Goal: Information Seeking & Learning: Learn about a topic

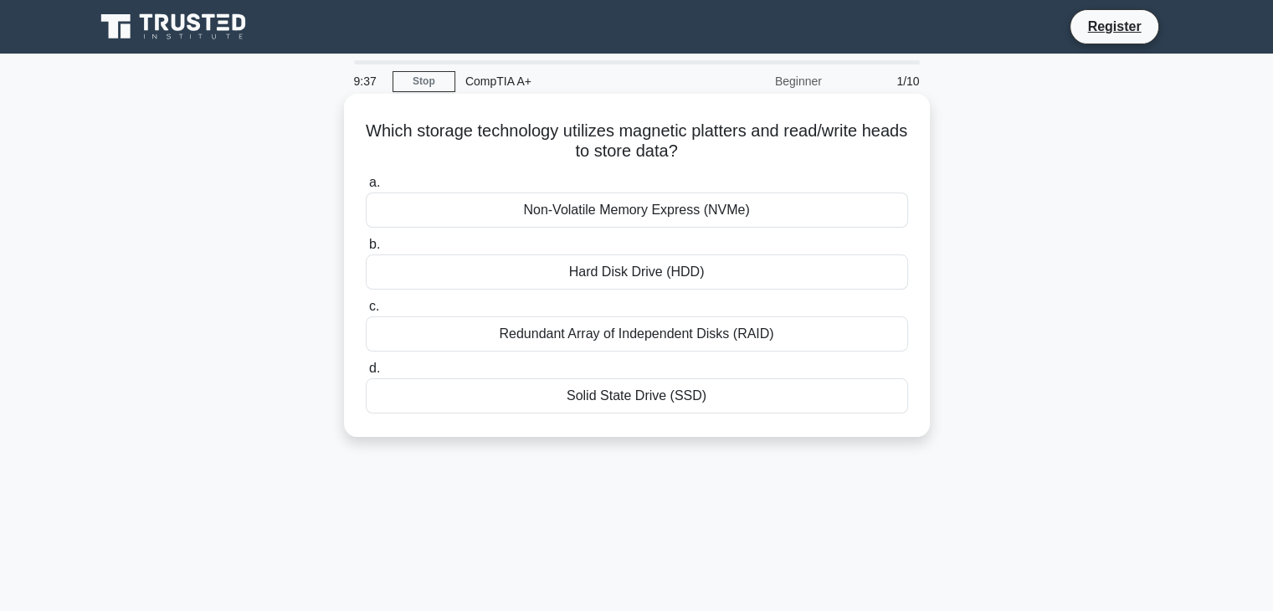
click at [626, 398] on div "Solid State Drive (SSD)" at bounding box center [637, 395] width 542 height 35
click at [366, 374] on input "d. Solid State Drive (SSD)" at bounding box center [366, 368] width 0 height 11
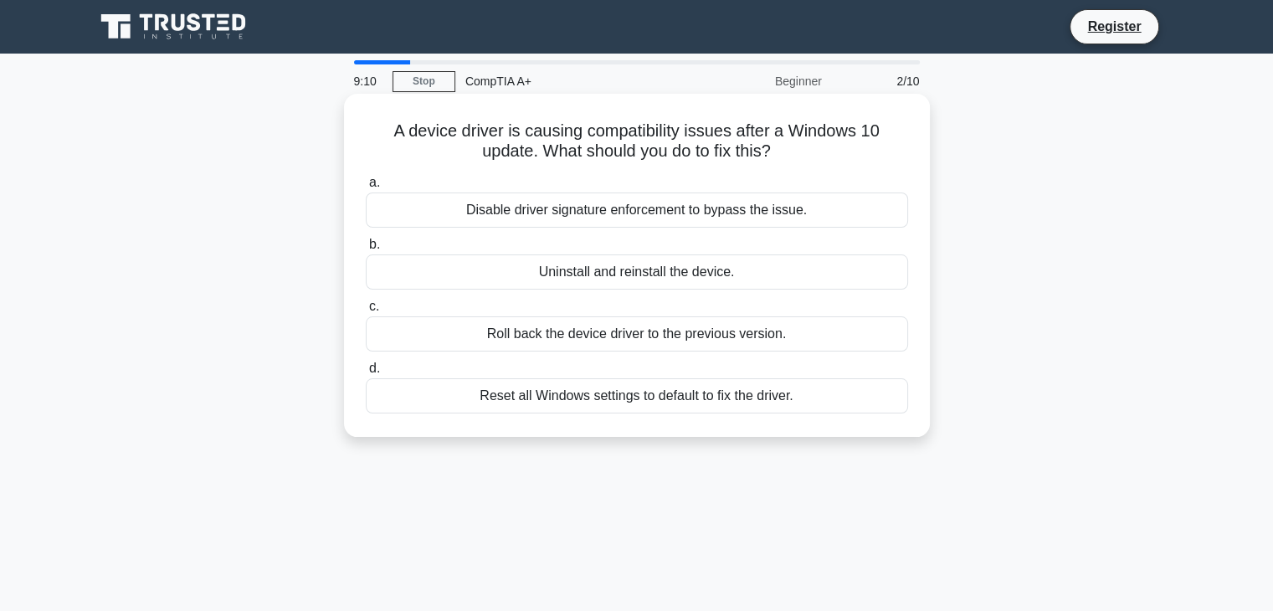
click at [670, 271] on div "Uninstall and reinstall the device." at bounding box center [637, 271] width 542 height 35
click at [366, 250] on input "b. Uninstall and reinstall the device." at bounding box center [366, 244] width 0 height 11
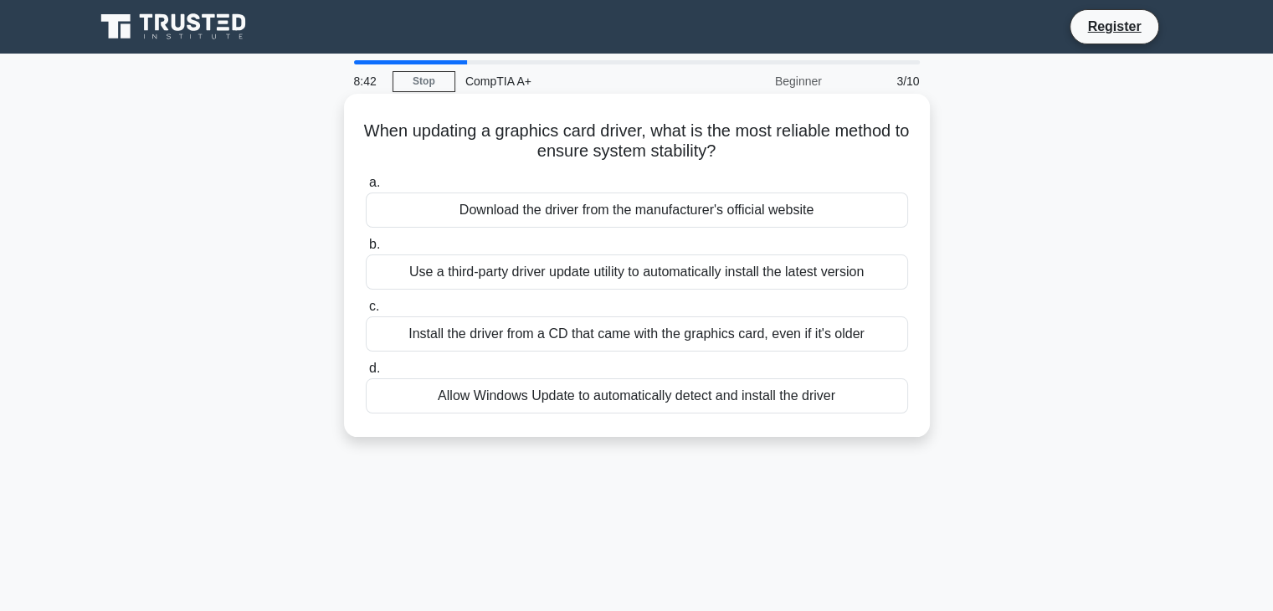
click at [698, 206] on div "Download the driver from the manufacturer's official website" at bounding box center [637, 210] width 542 height 35
click at [366, 188] on input "a. Download the driver from the manufacturer's official website" at bounding box center [366, 182] width 0 height 11
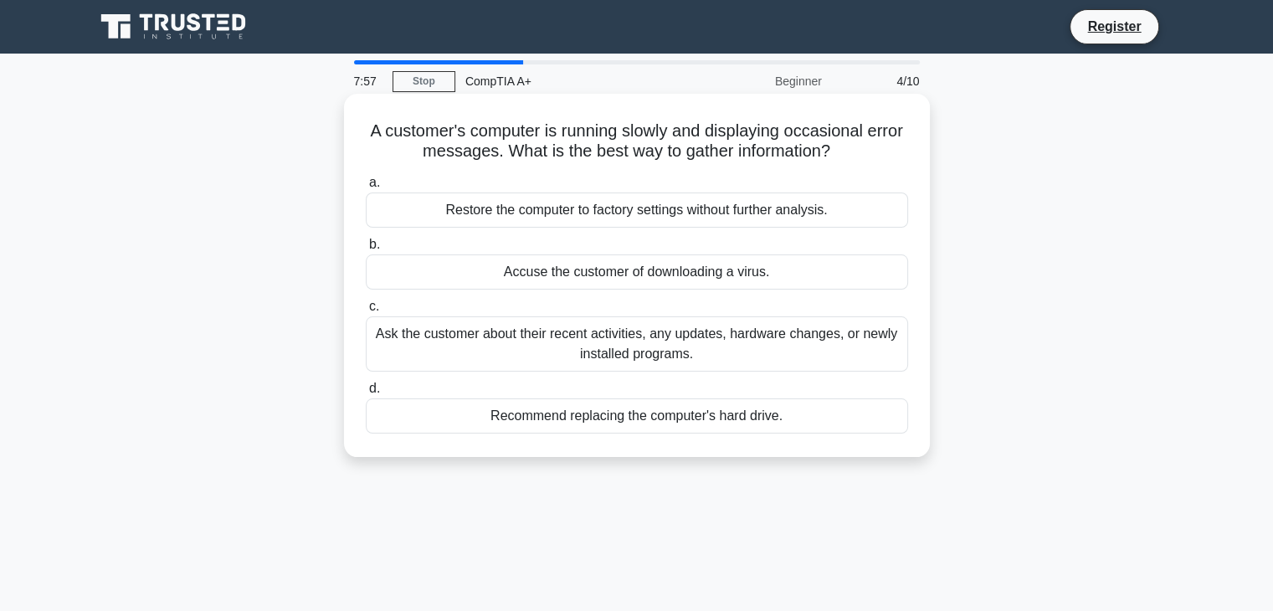
click at [598, 337] on div "Ask the customer about their recent activities, any updates, hardware changes, …" at bounding box center [637, 343] width 542 height 55
click at [366, 312] on input "c. Ask the customer about their recent activities, any updates, hardware change…" at bounding box center [366, 306] width 0 height 11
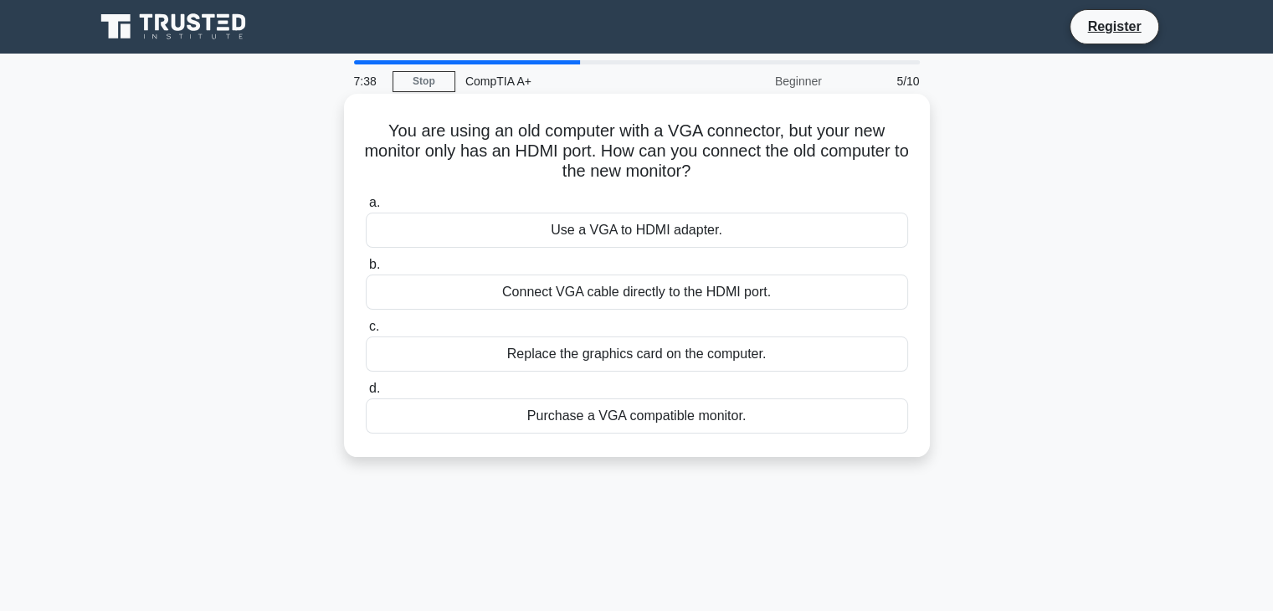
click at [617, 232] on div "Use a VGA to HDMI adapter." at bounding box center [637, 230] width 542 height 35
click at [366, 208] on input "a. Use a VGA to HDMI adapter." at bounding box center [366, 203] width 0 height 11
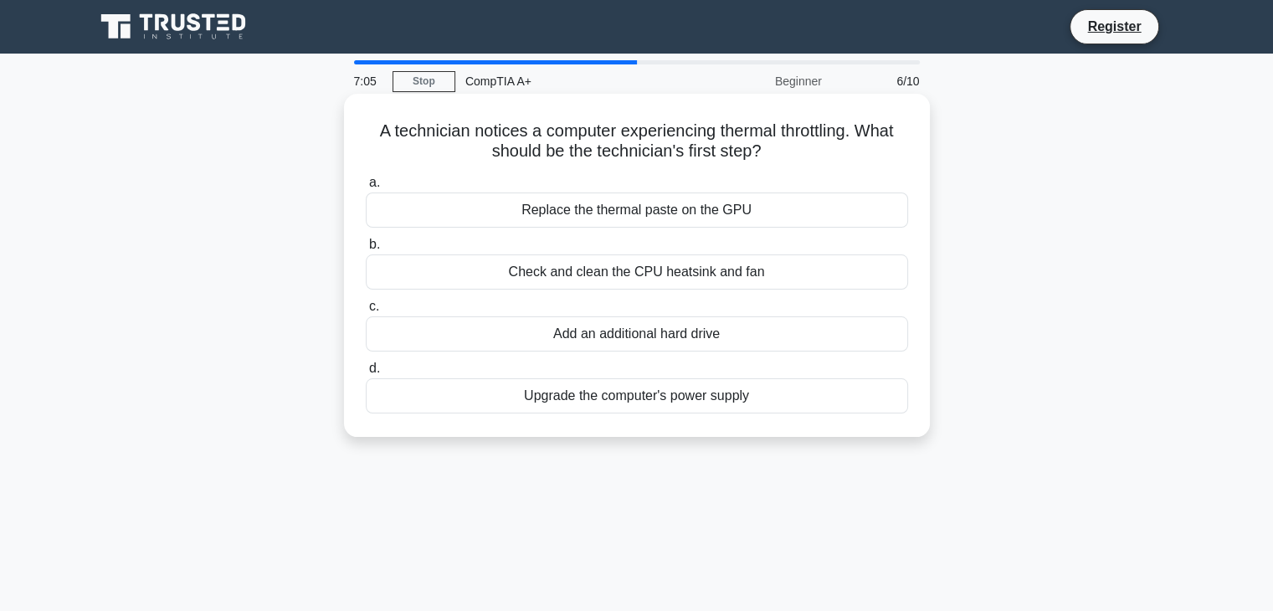
click at [698, 204] on div "Replace the thermal paste on the GPU" at bounding box center [637, 210] width 542 height 35
click at [366, 188] on input "a. Replace the thermal paste on the GPU" at bounding box center [366, 182] width 0 height 11
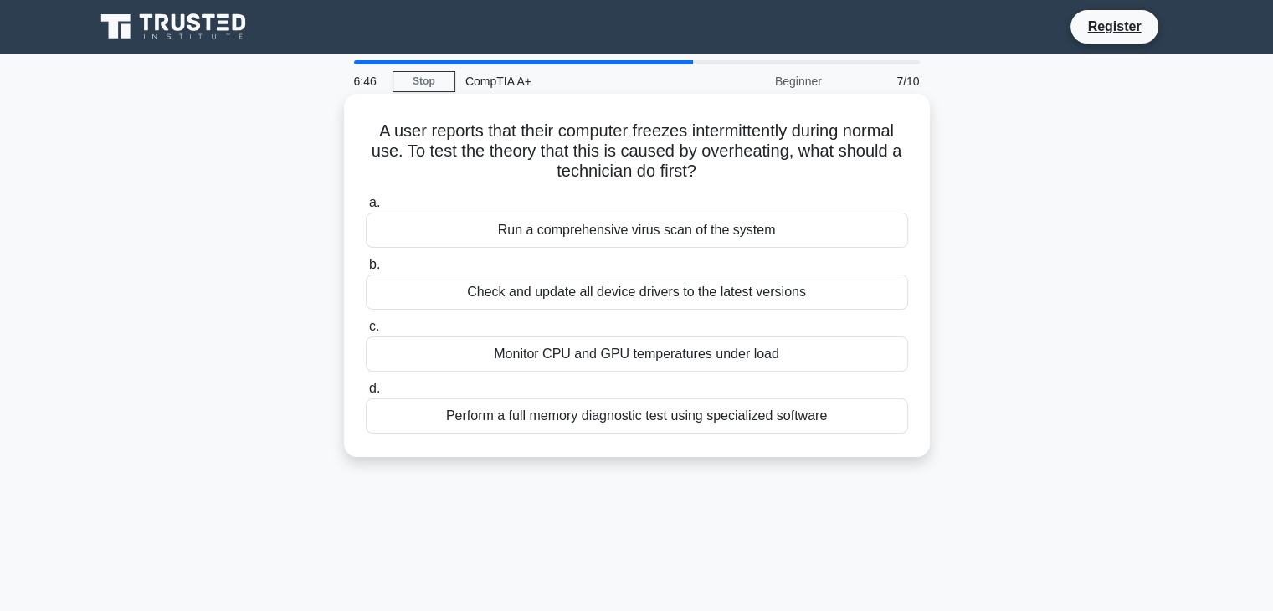
click at [645, 356] on div "Monitor CPU and GPU temperatures under load" at bounding box center [637, 354] width 542 height 35
click at [366, 332] on input "c. Monitor CPU and GPU temperatures under load" at bounding box center [366, 326] width 0 height 11
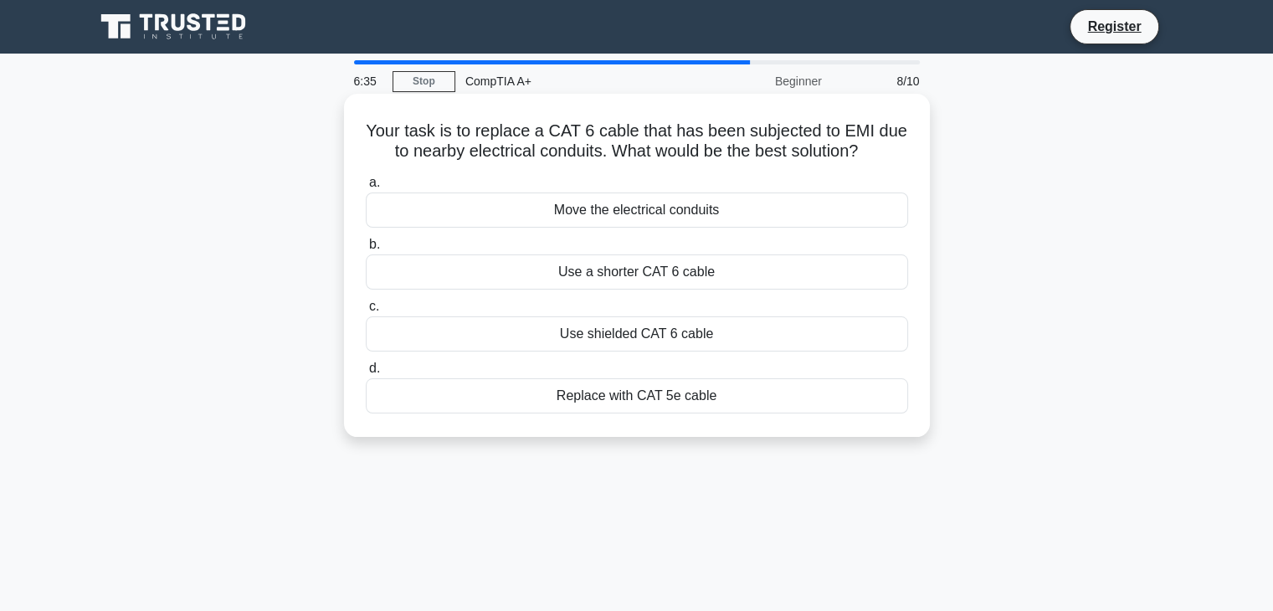
click at [656, 335] on div "Use shielded CAT 6 cable" at bounding box center [637, 333] width 542 height 35
click at [366, 312] on input "c. Use shielded CAT 6 cable" at bounding box center [366, 306] width 0 height 11
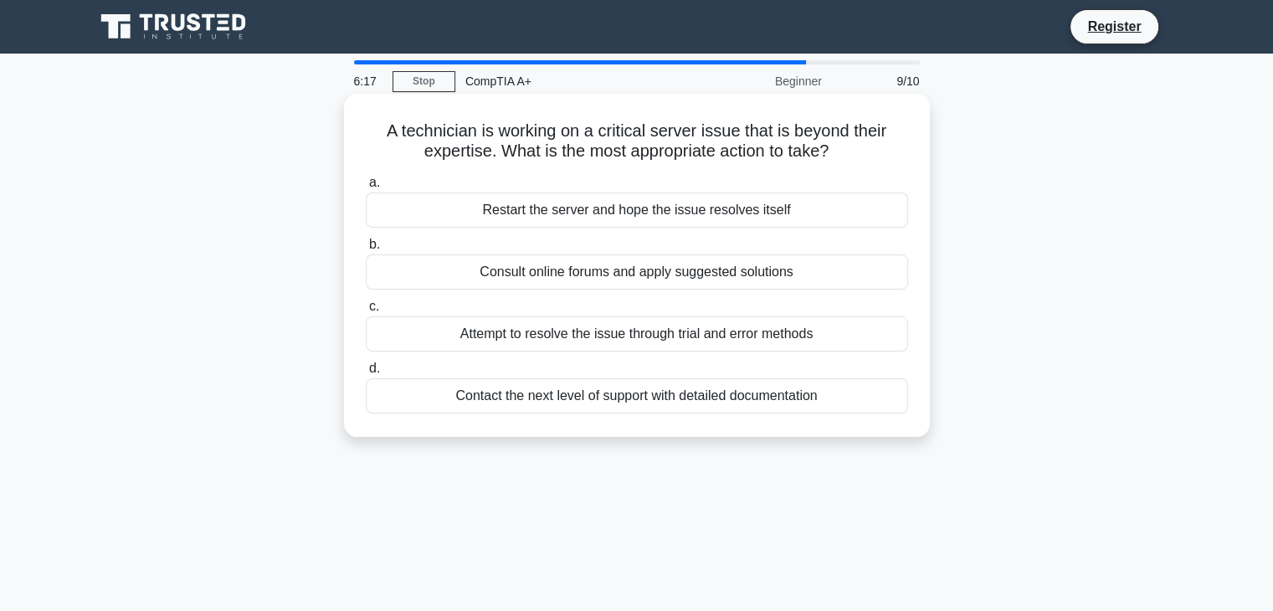
click at [599, 402] on div "Contact the next level of support with detailed documentation" at bounding box center [637, 395] width 542 height 35
click at [366, 374] on input "d. Contact the next level of support with detailed documentation" at bounding box center [366, 368] width 0 height 11
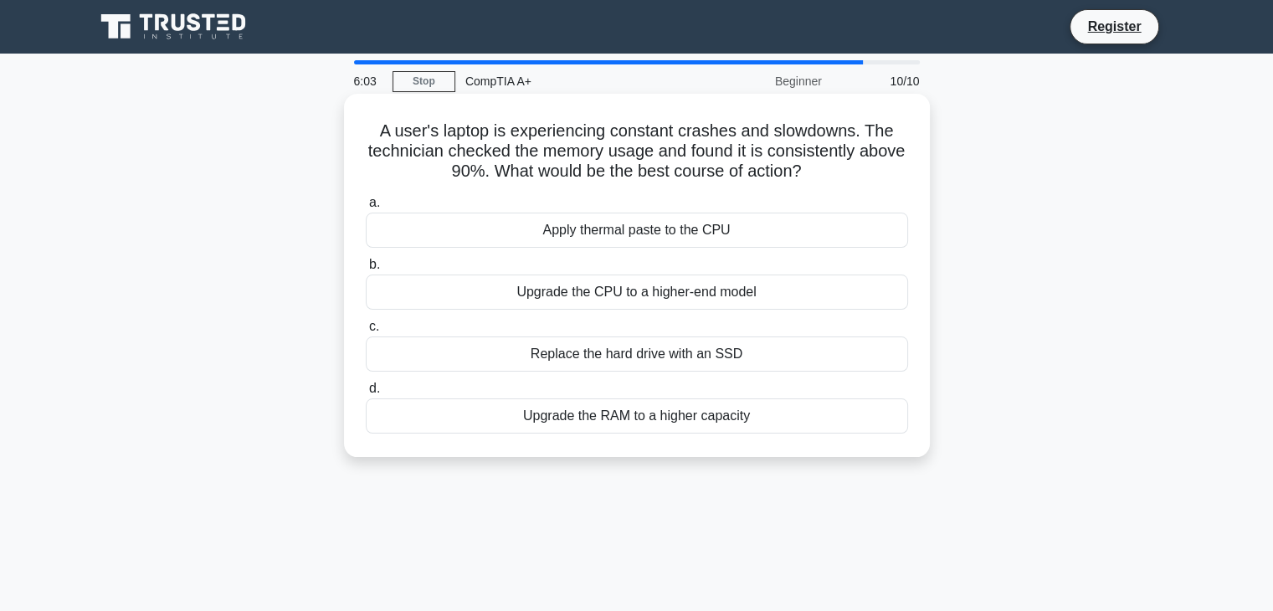
click at [629, 419] on div "Upgrade the RAM to a higher capacity" at bounding box center [637, 415] width 542 height 35
click at [366, 394] on input "d. Upgrade the RAM to a higher capacity" at bounding box center [366, 388] width 0 height 11
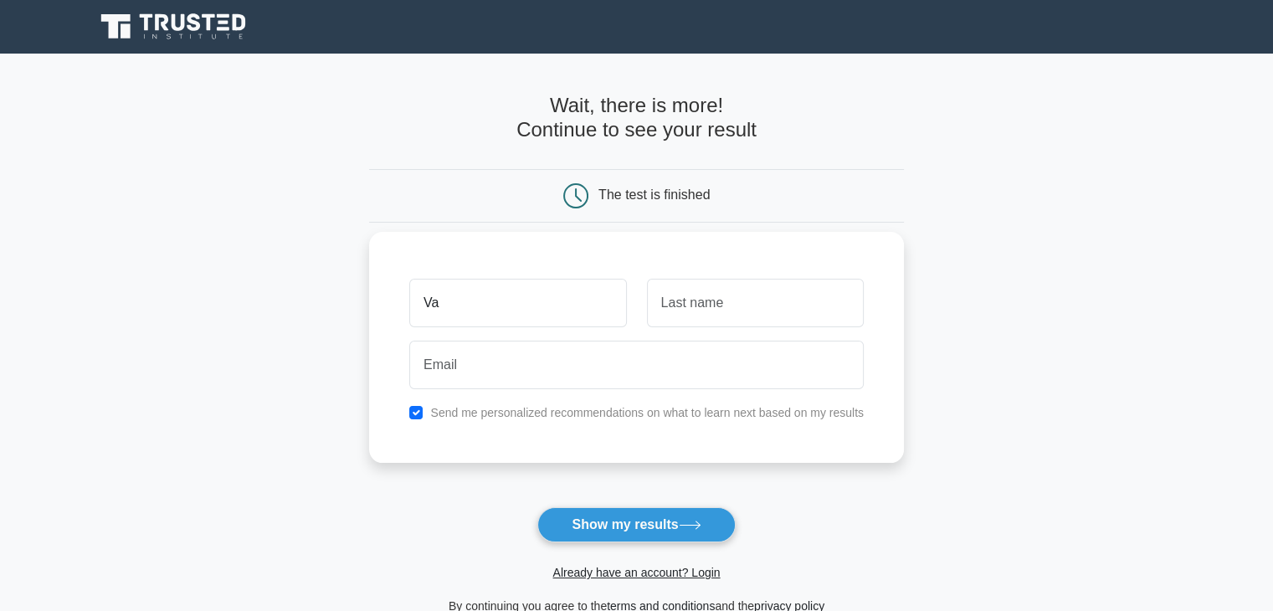
type input "Valmy"
click at [717, 321] on input "text" at bounding box center [755, 303] width 217 height 49
type input "Kalombo"
click at [626, 393] on div at bounding box center [636, 365] width 475 height 62
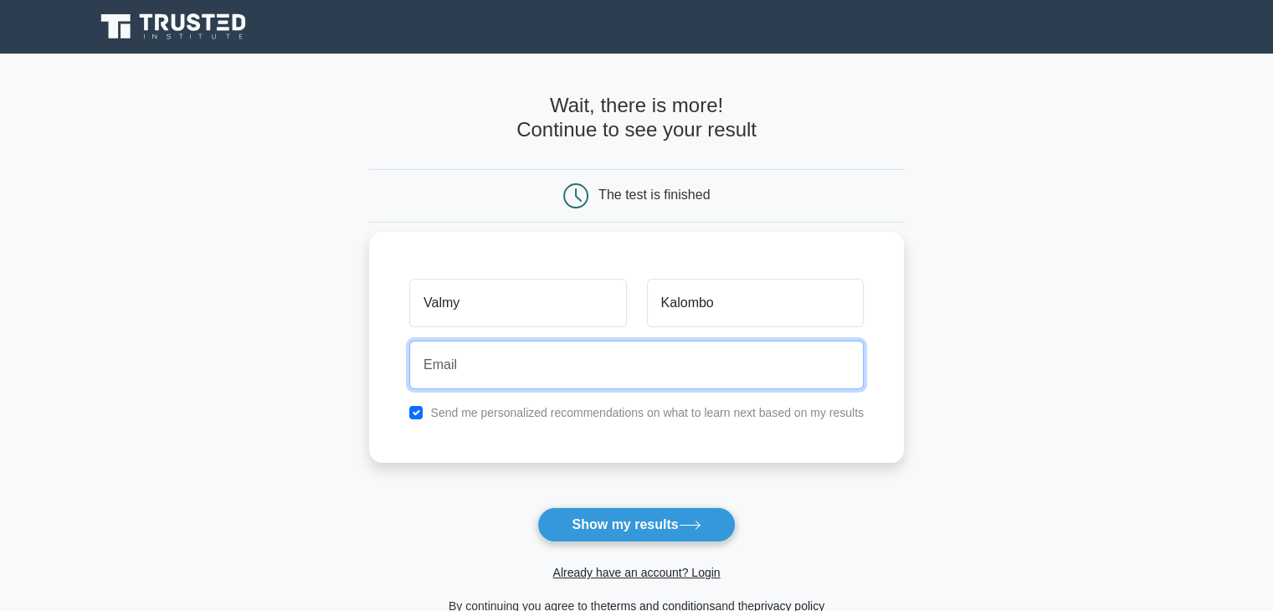
click at [623, 376] on input "email" at bounding box center [636, 365] width 455 height 49
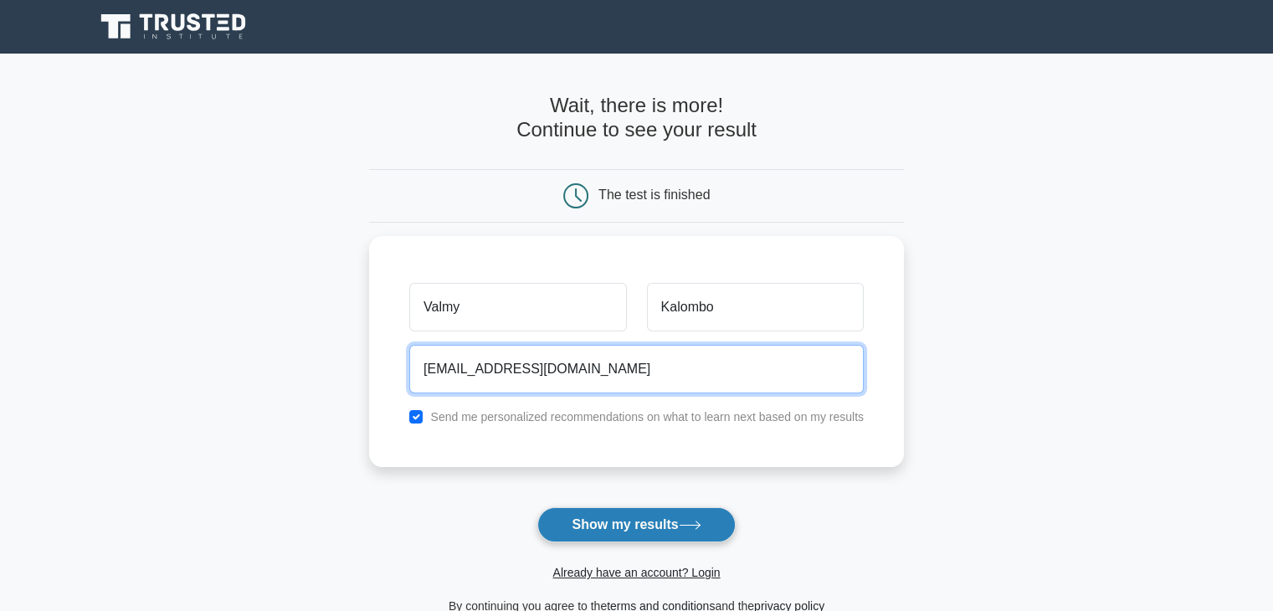
type input "maxmillions099@gmail.com"
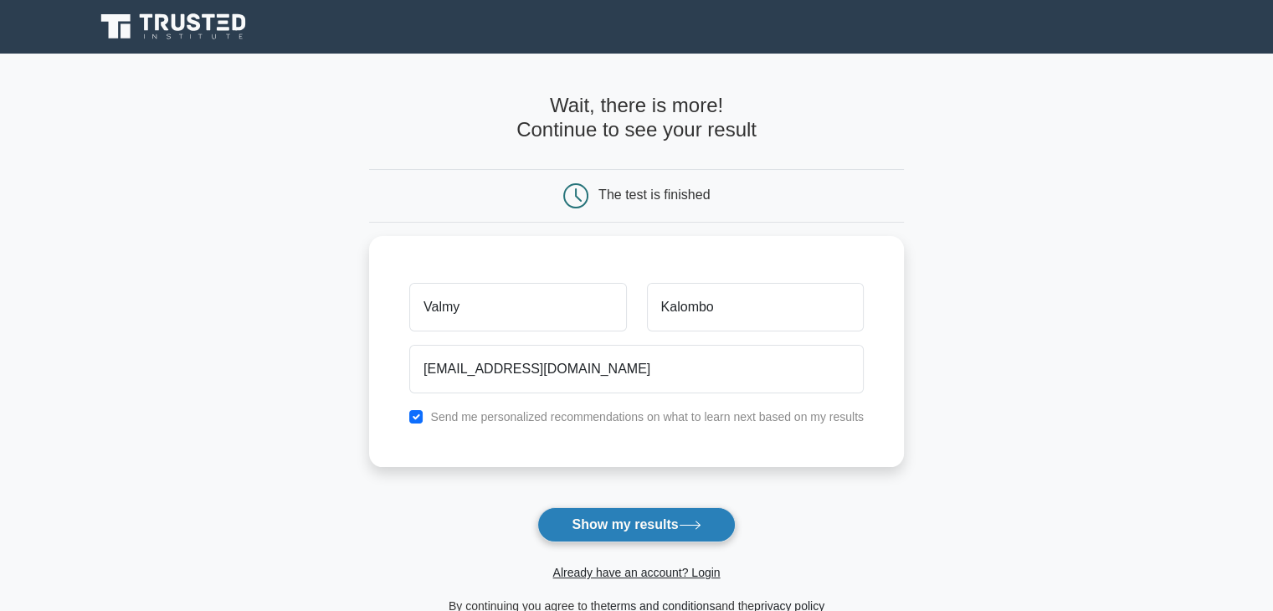
click at [578, 515] on button "Show my results" at bounding box center [636, 524] width 198 height 35
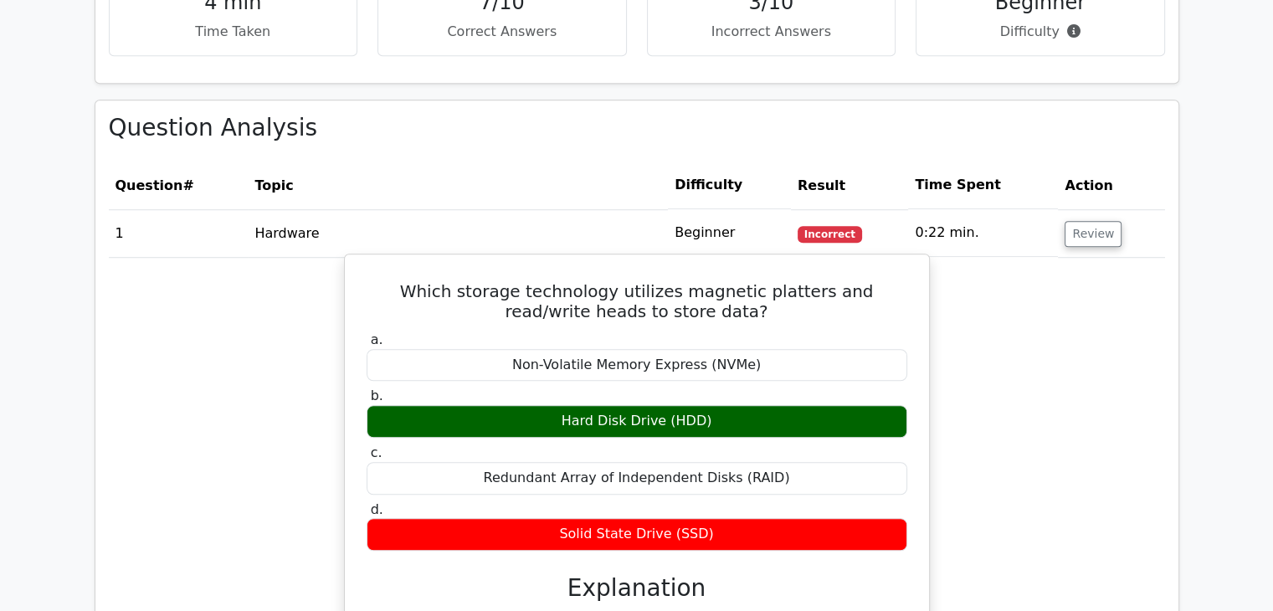
scroll to position [1088, 0]
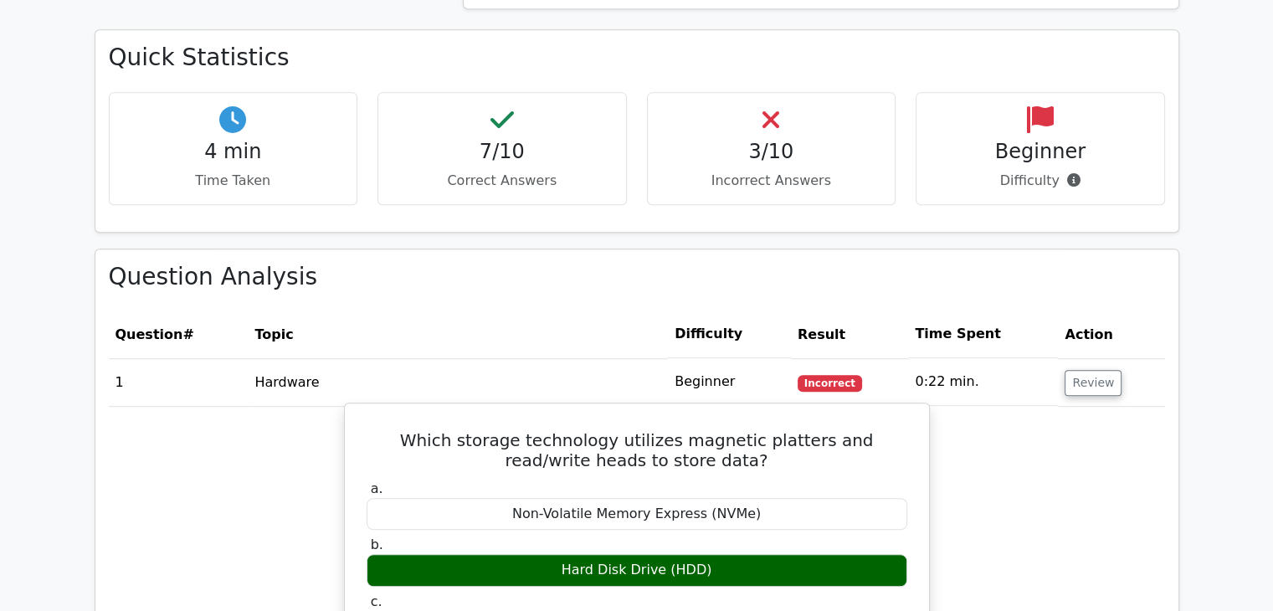
click at [709, 459] on h5 "Which storage technology utilizes magnetic platters and read/write heads to sto…" at bounding box center [637, 450] width 544 height 40
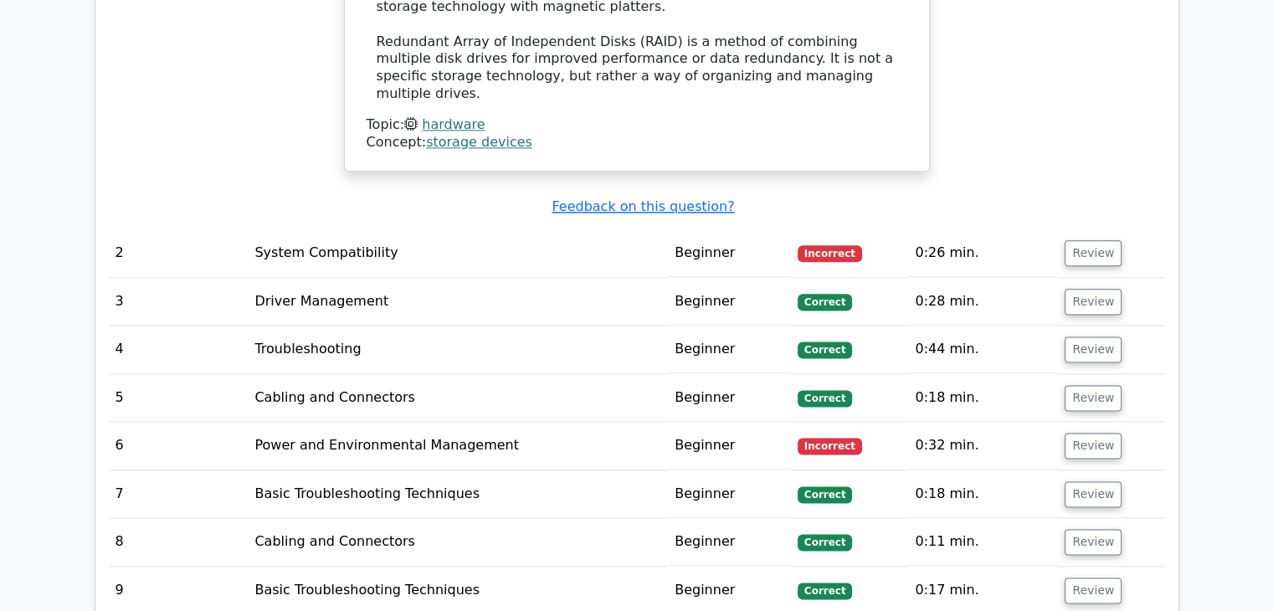
scroll to position [2093, 0]
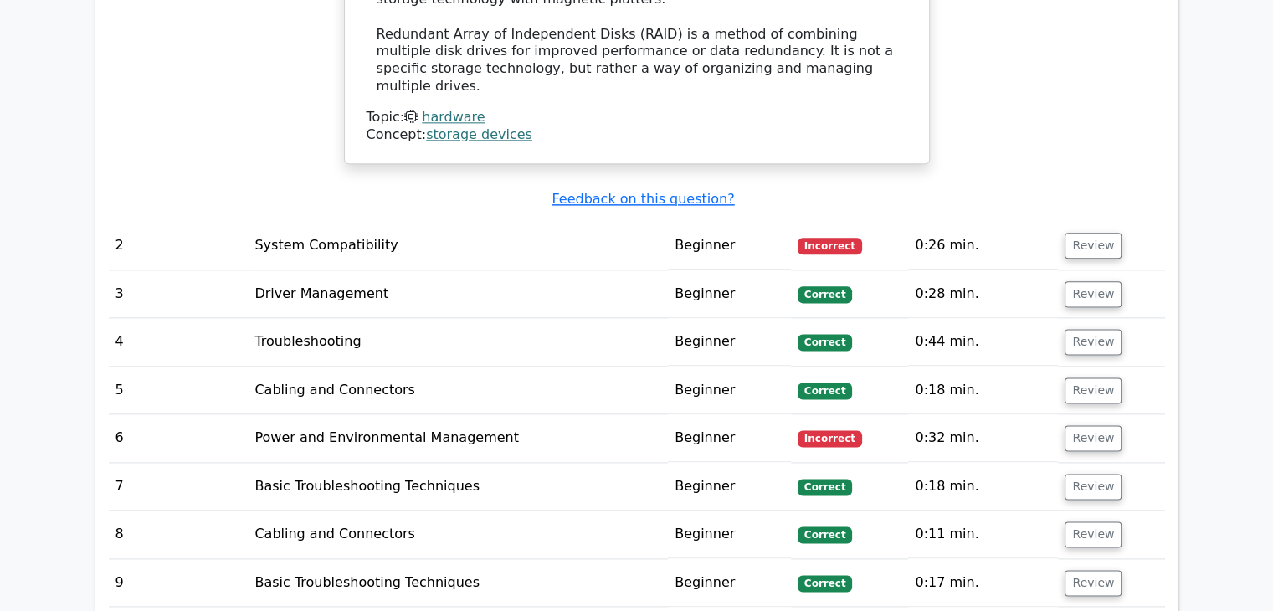
click at [328, 222] on td "System Compatibility" at bounding box center [458, 246] width 420 height 48
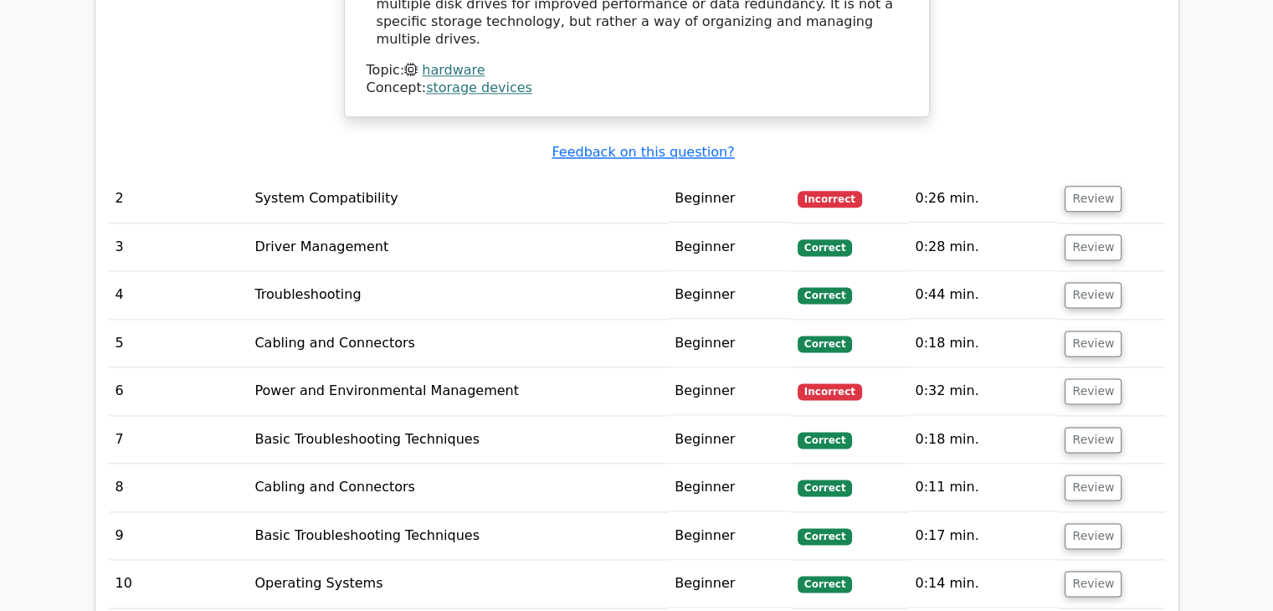
scroll to position [2260, 0]
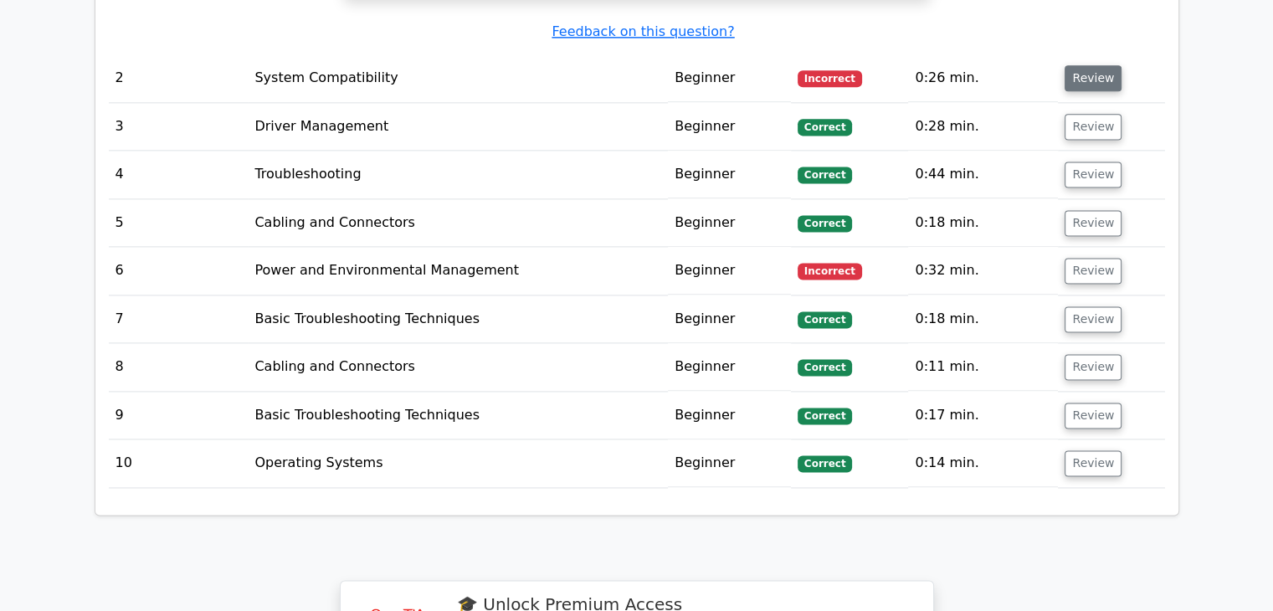
click at [1083, 65] on button "Review" at bounding box center [1093, 78] width 57 height 26
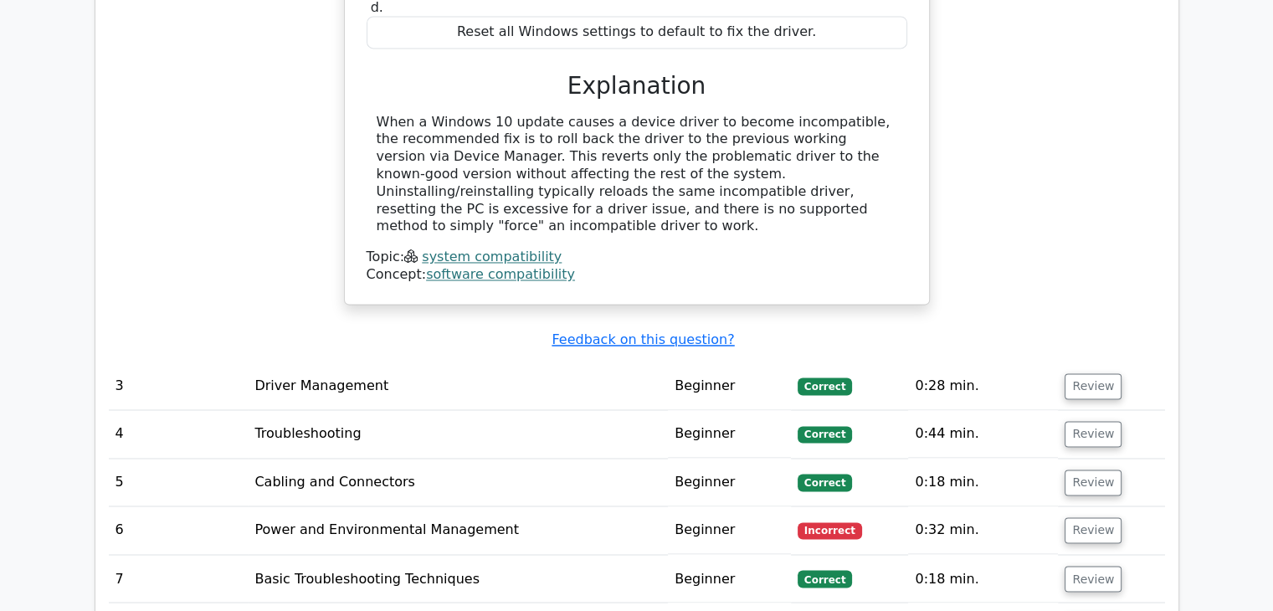
scroll to position [2762, 0]
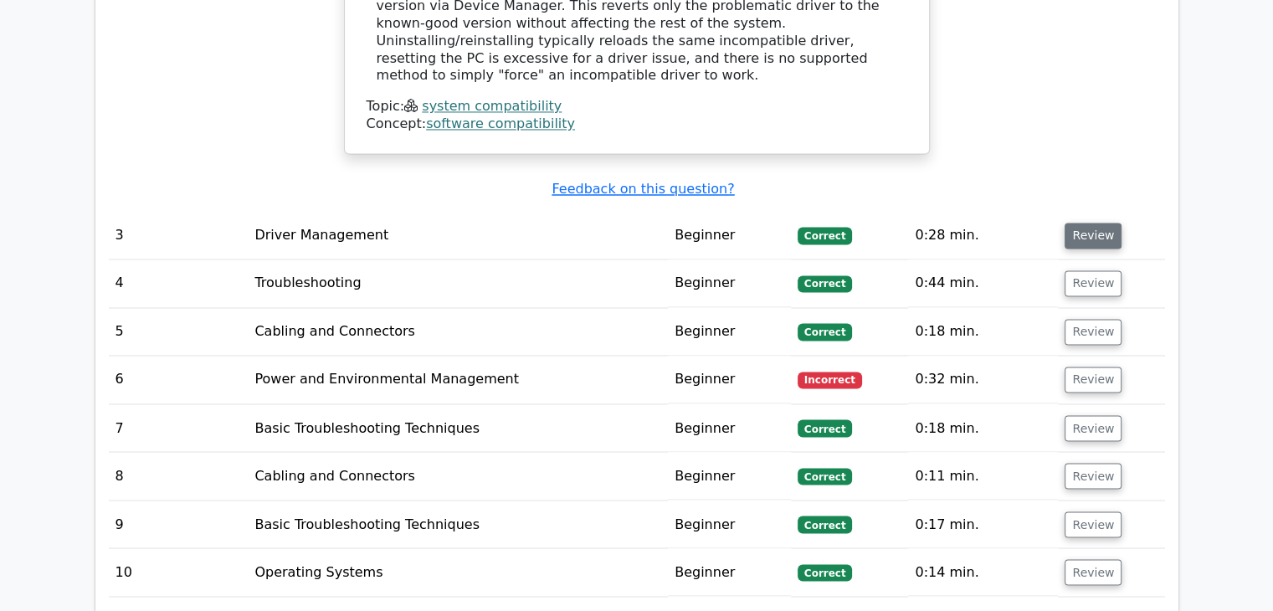
click at [1109, 223] on button "Review" at bounding box center [1093, 236] width 57 height 26
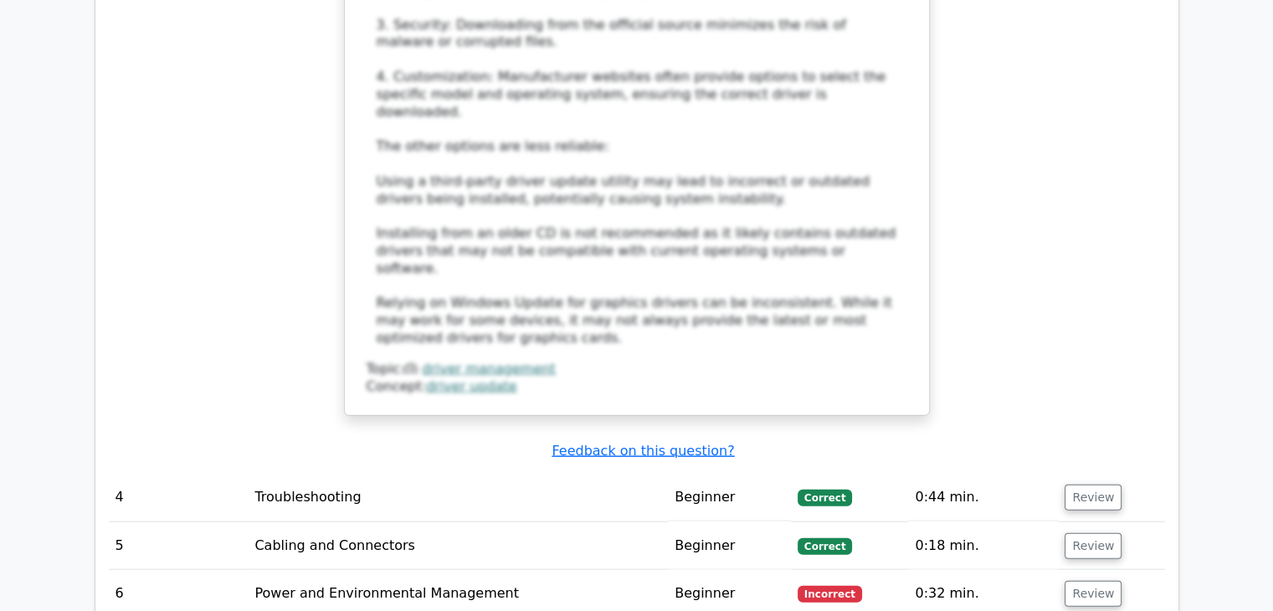
scroll to position [3599, 0]
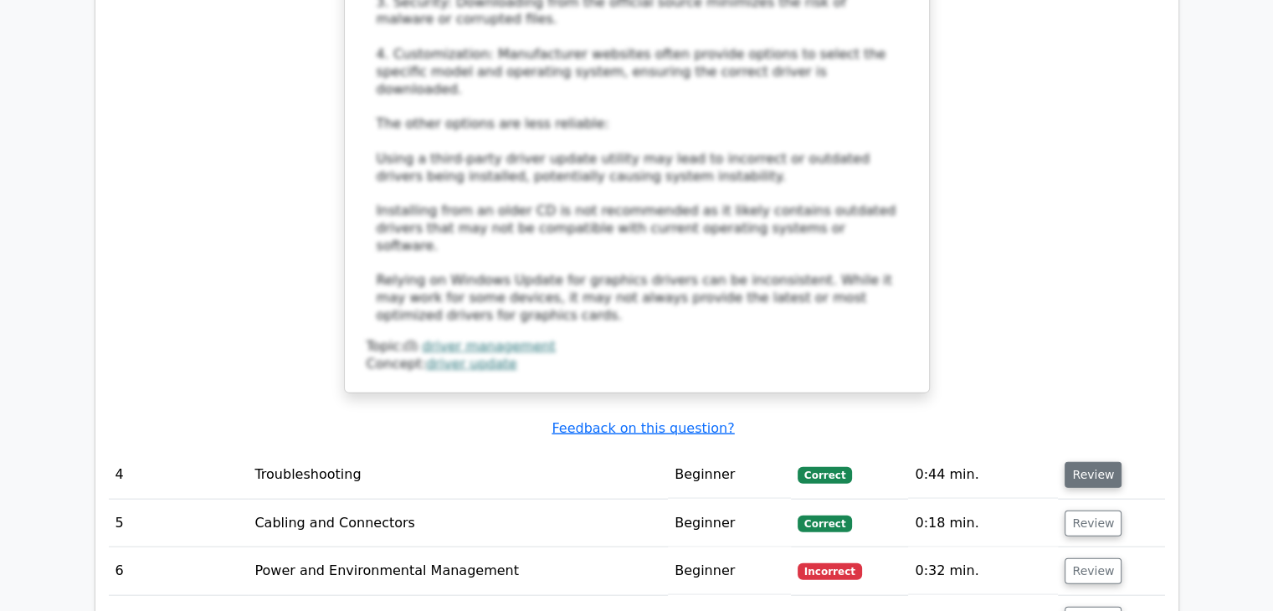
click at [1082, 462] on button "Review" at bounding box center [1093, 475] width 57 height 26
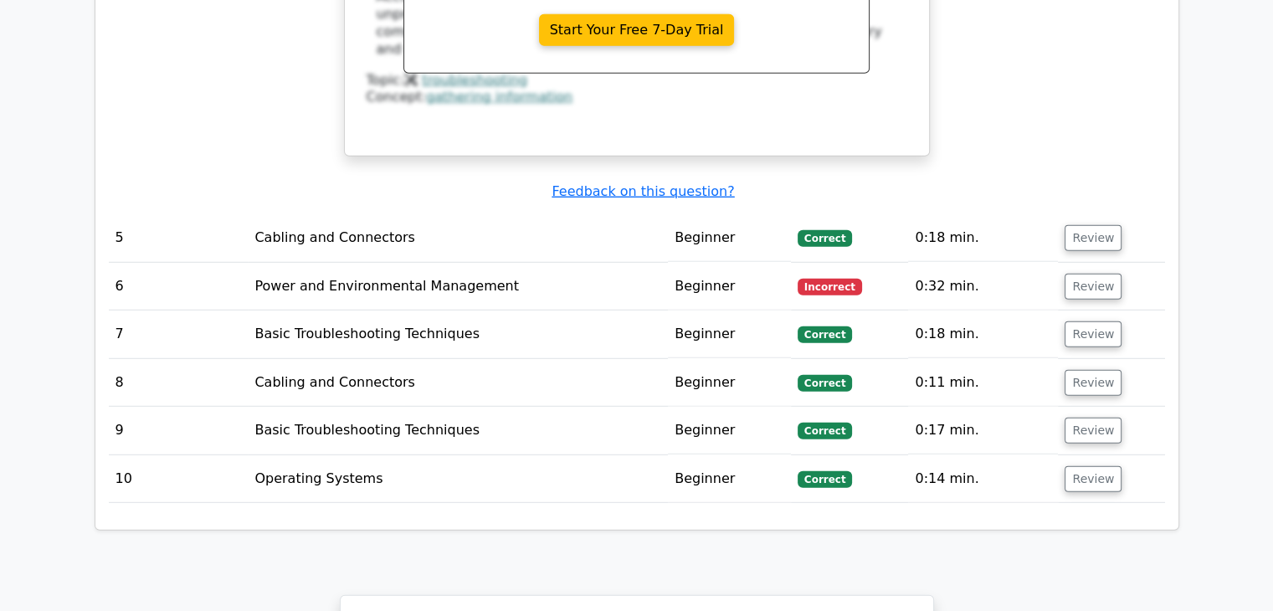
scroll to position [4604, 0]
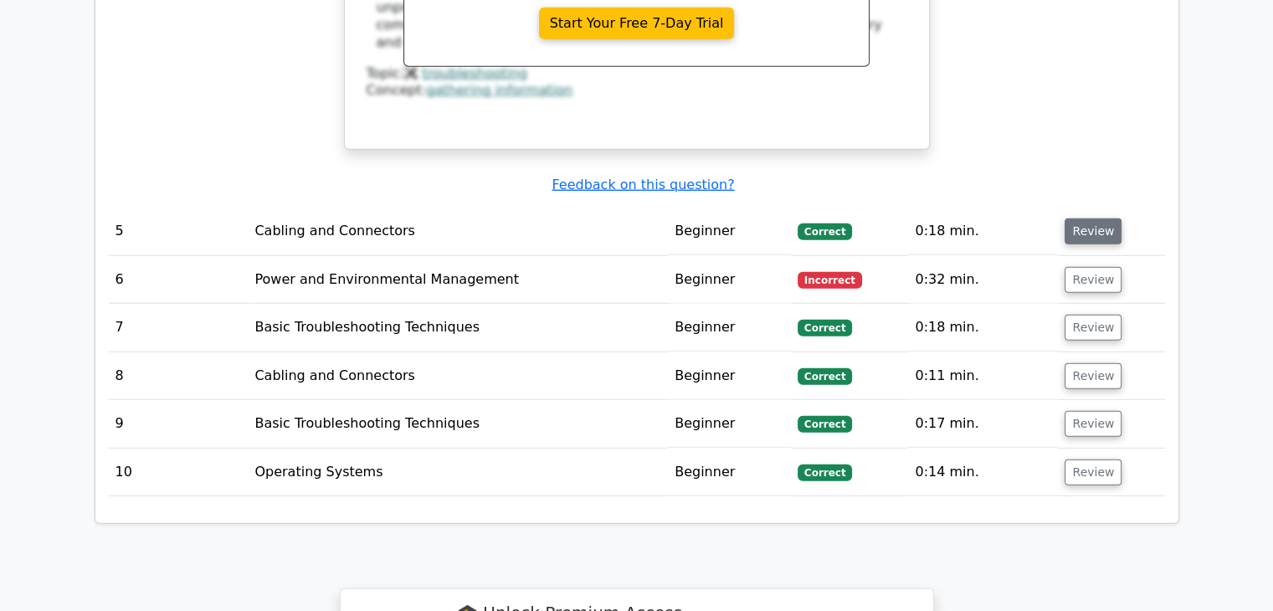
click at [1097, 218] on button "Review" at bounding box center [1093, 231] width 57 height 26
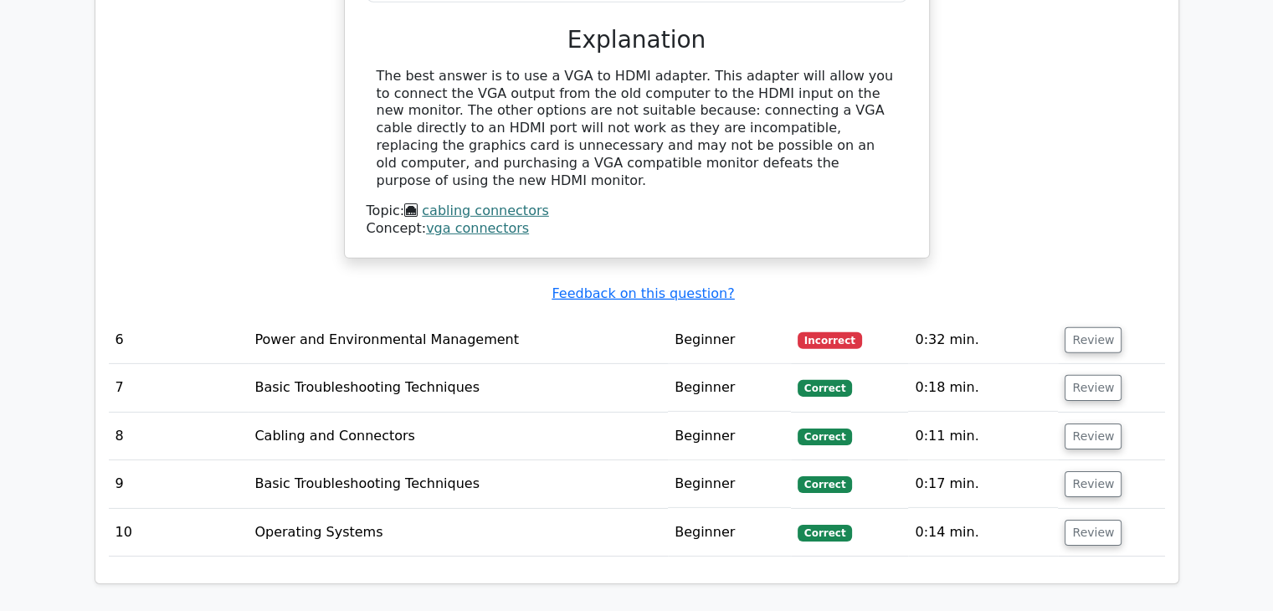
scroll to position [5106, 0]
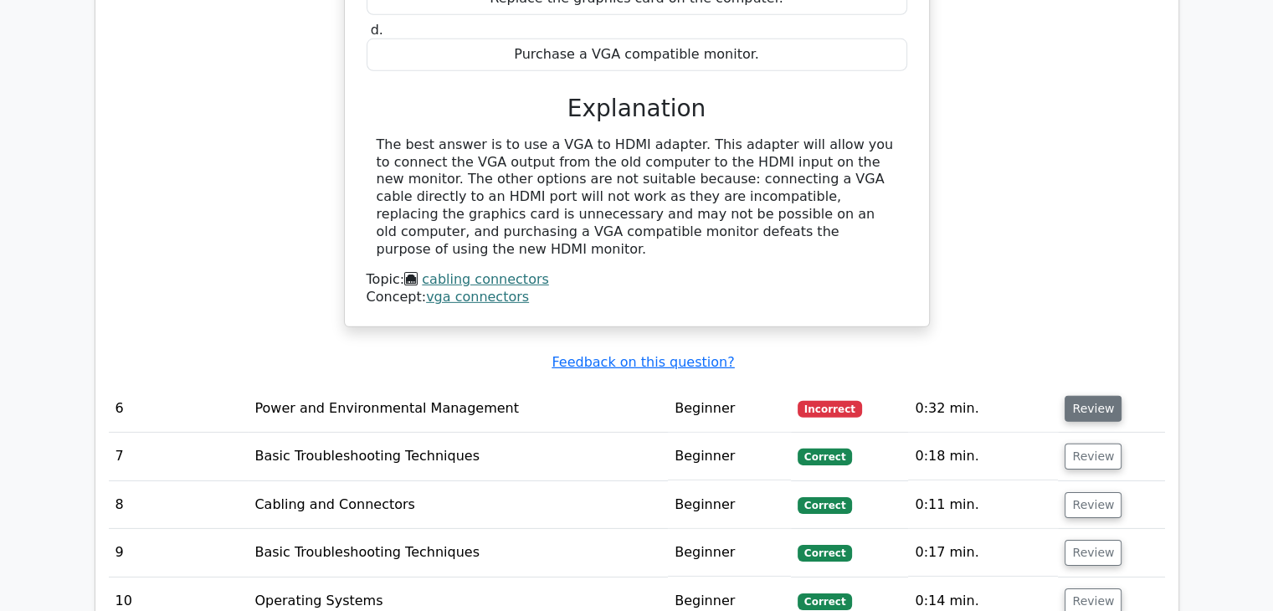
click at [1072, 396] on button "Review" at bounding box center [1093, 409] width 57 height 26
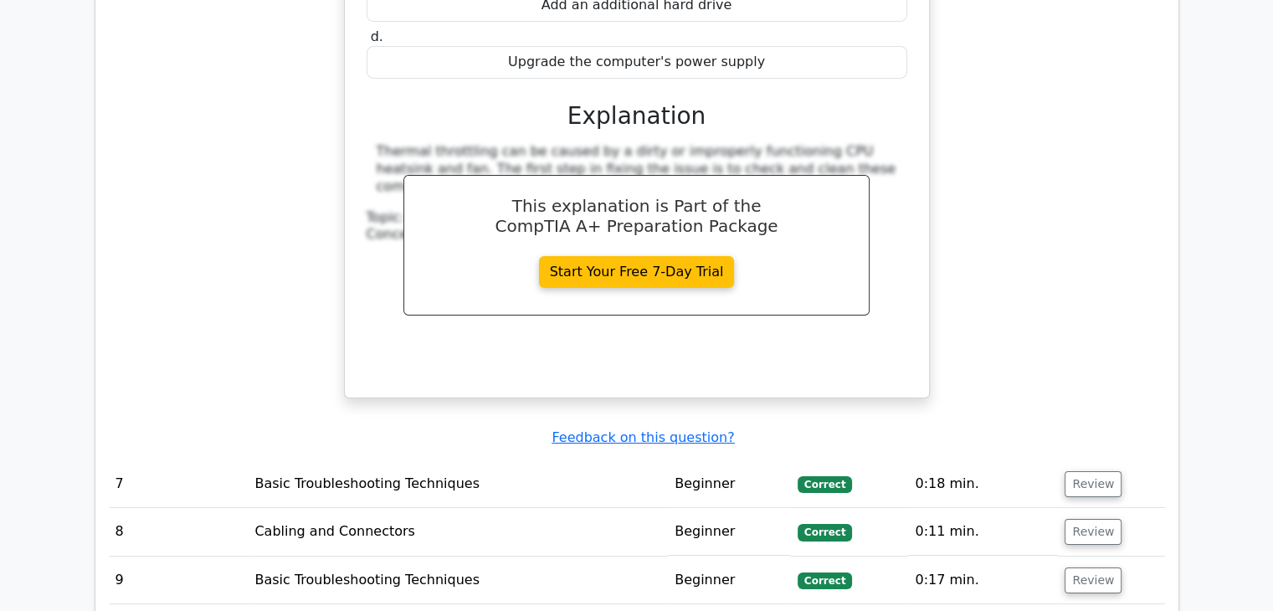
scroll to position [5776, 0]
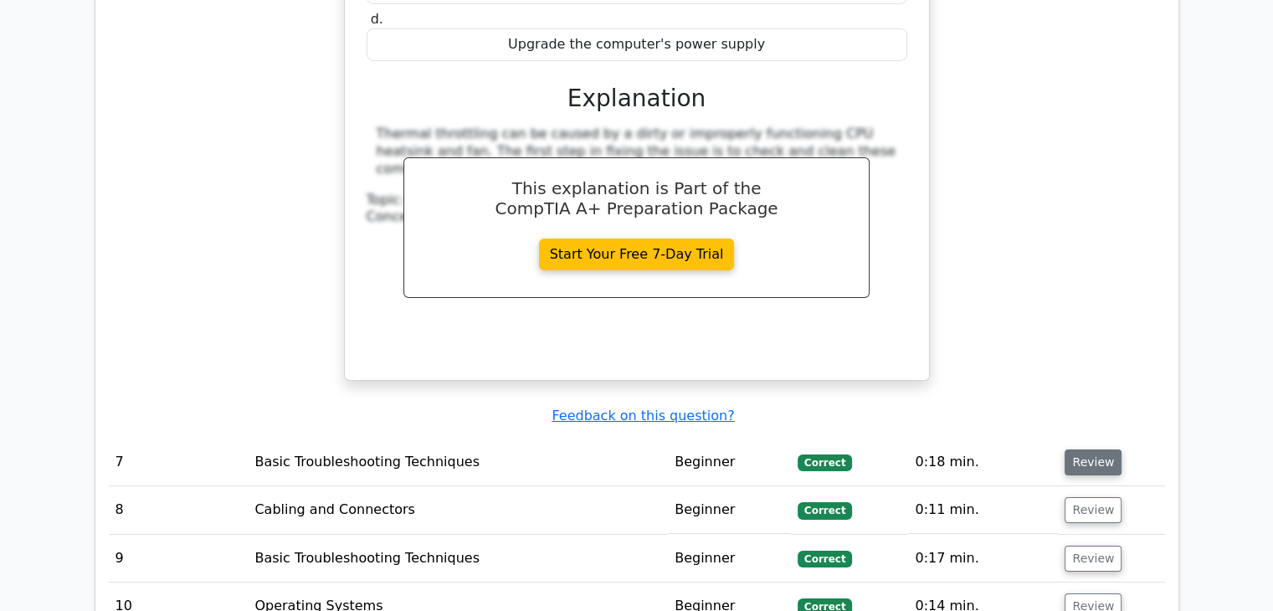
click at [1076, 450] on button "Review" at bounding box center [1093, 463] width 57 height 26
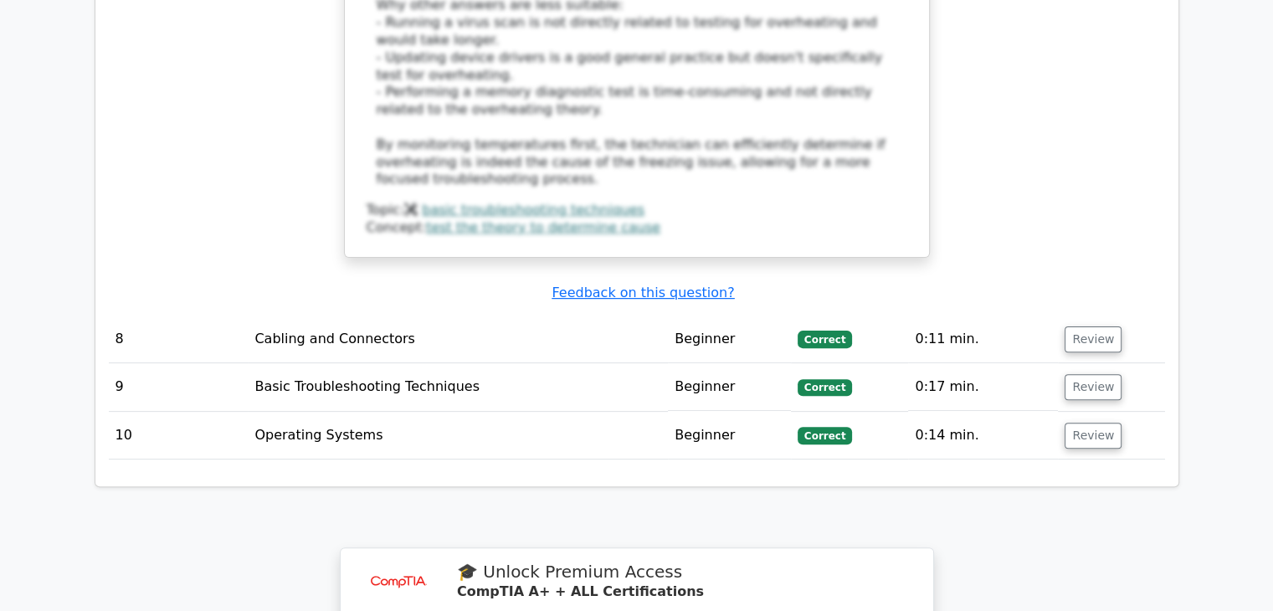
scroll to position [6780, 0]
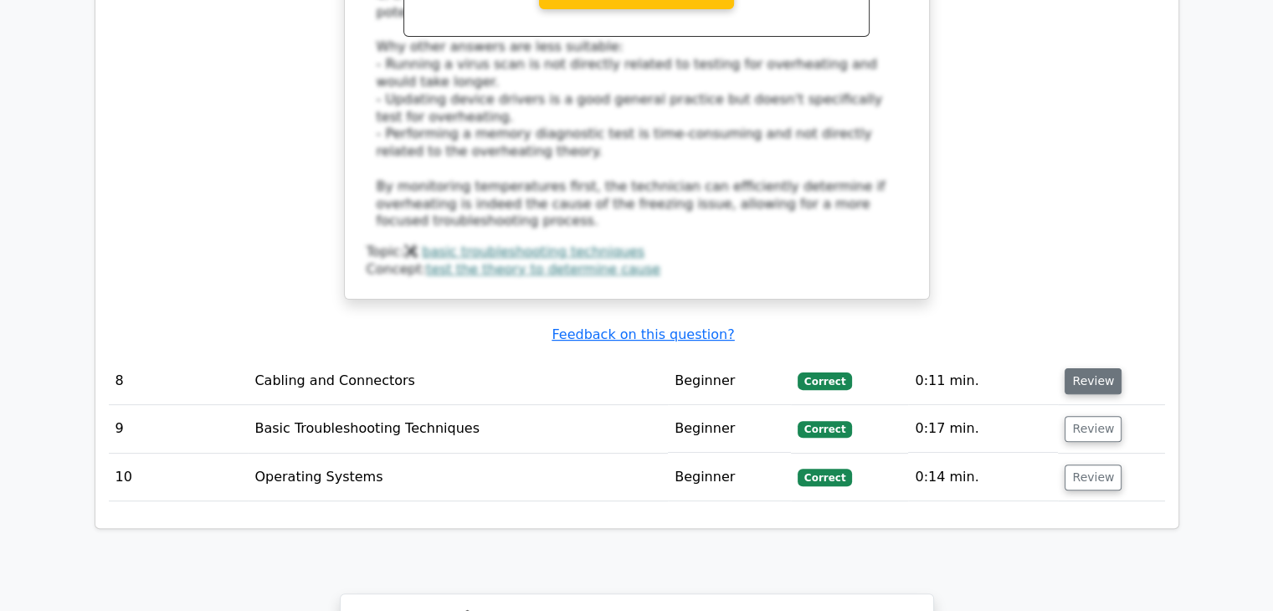
click at [1088, 368] on button "Review" at bounding box center [1093, 381] width 57 height 26
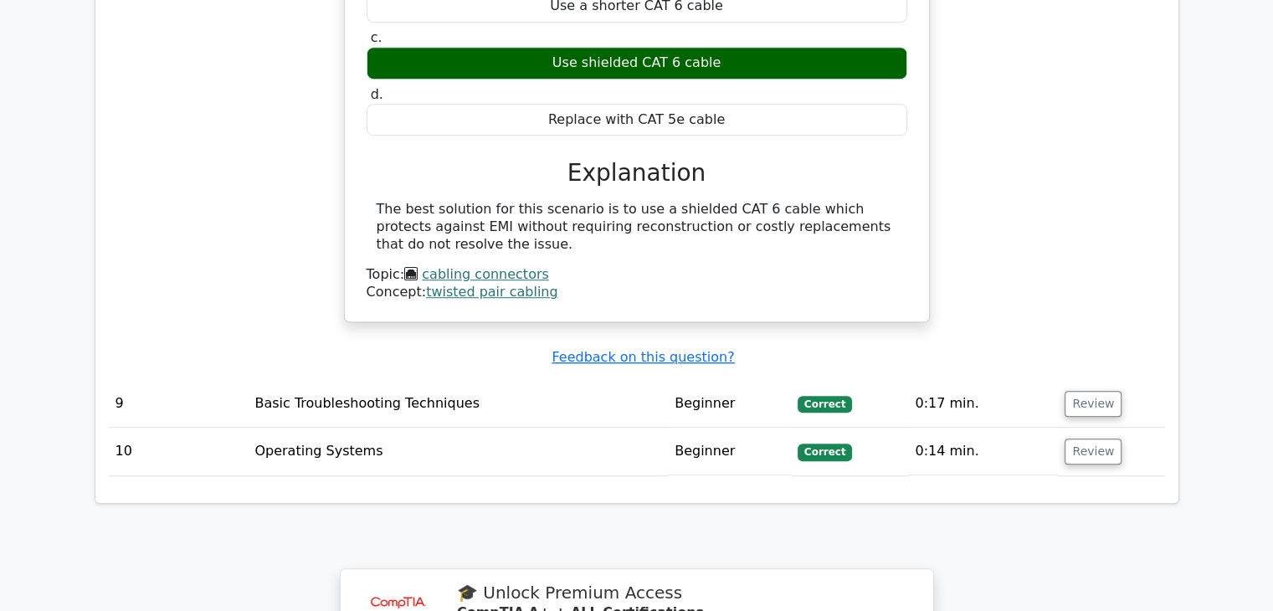
scroll to position [7283, 0]
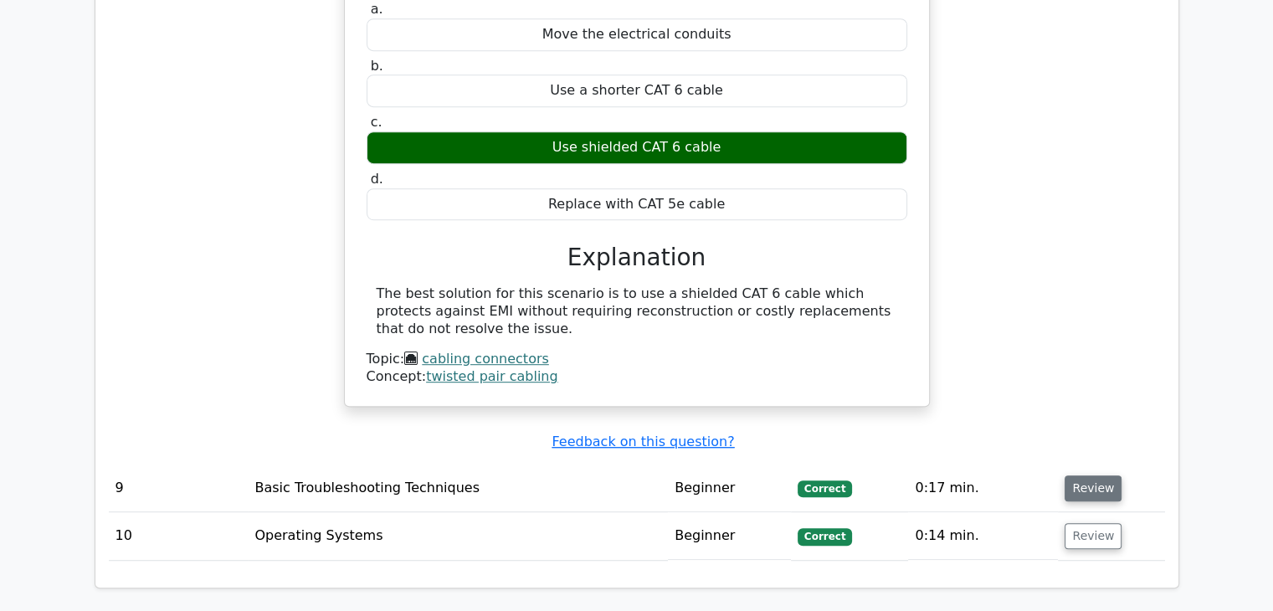
click at [1106, 475] on button "Review" at bounding box center [1093, 488] width 57 height 26
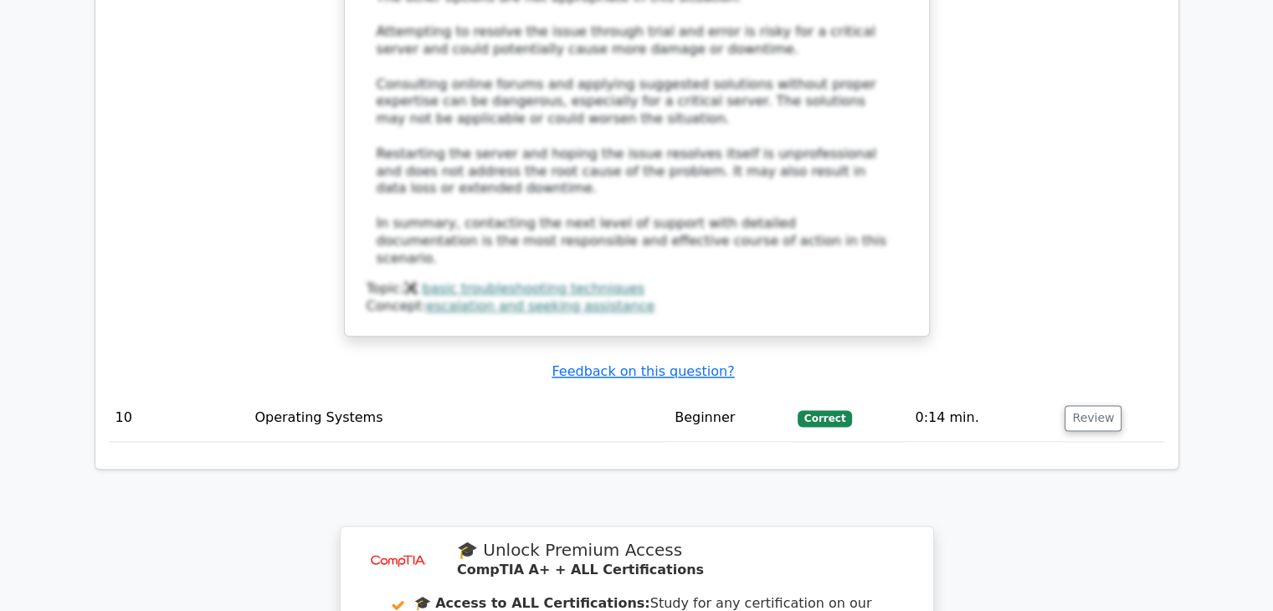
scroll to position [8371, 0]
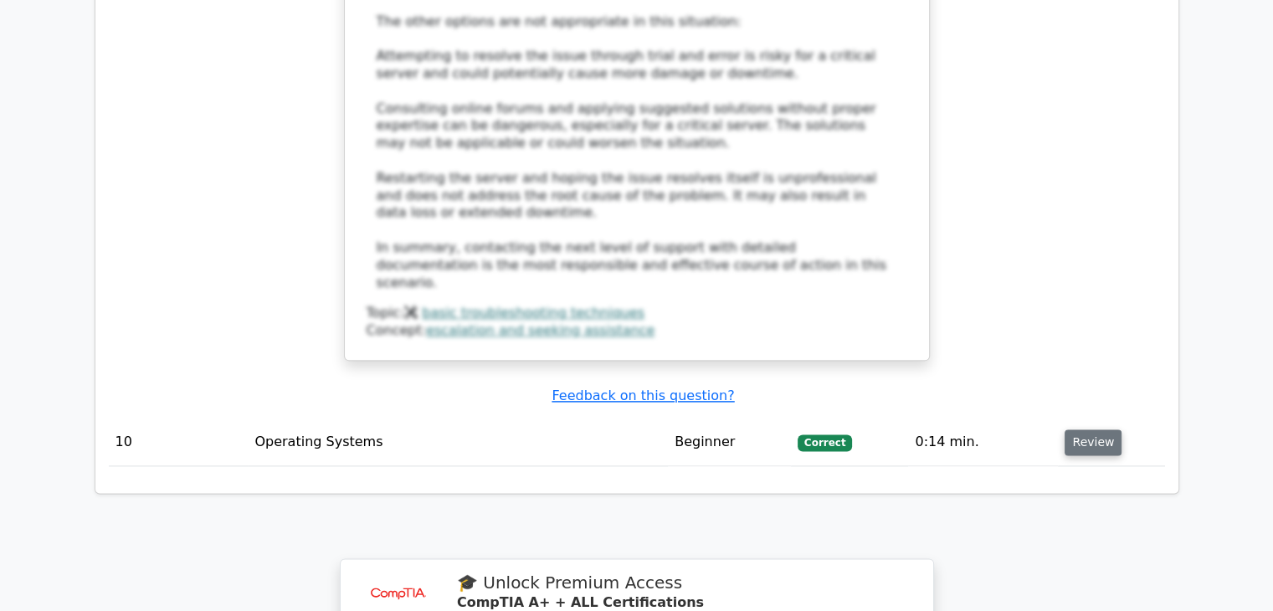
click at [1096, 429] on button "Review" at bounding box center [1093, 442] width 57 height 26
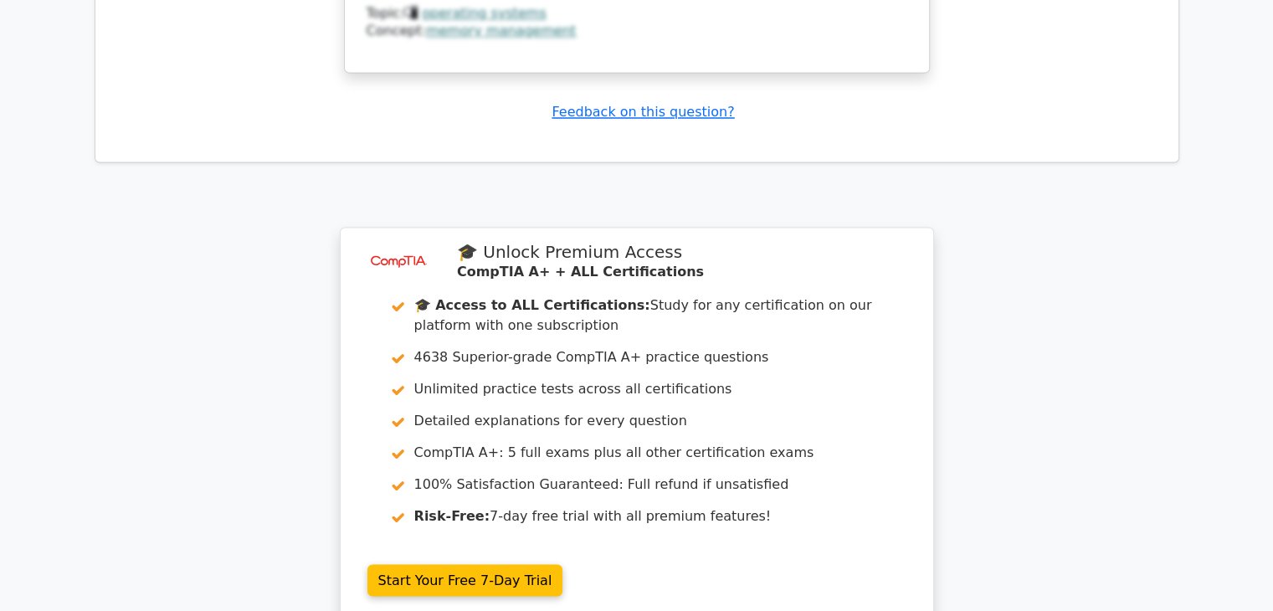
scroll to position [9518, 0]
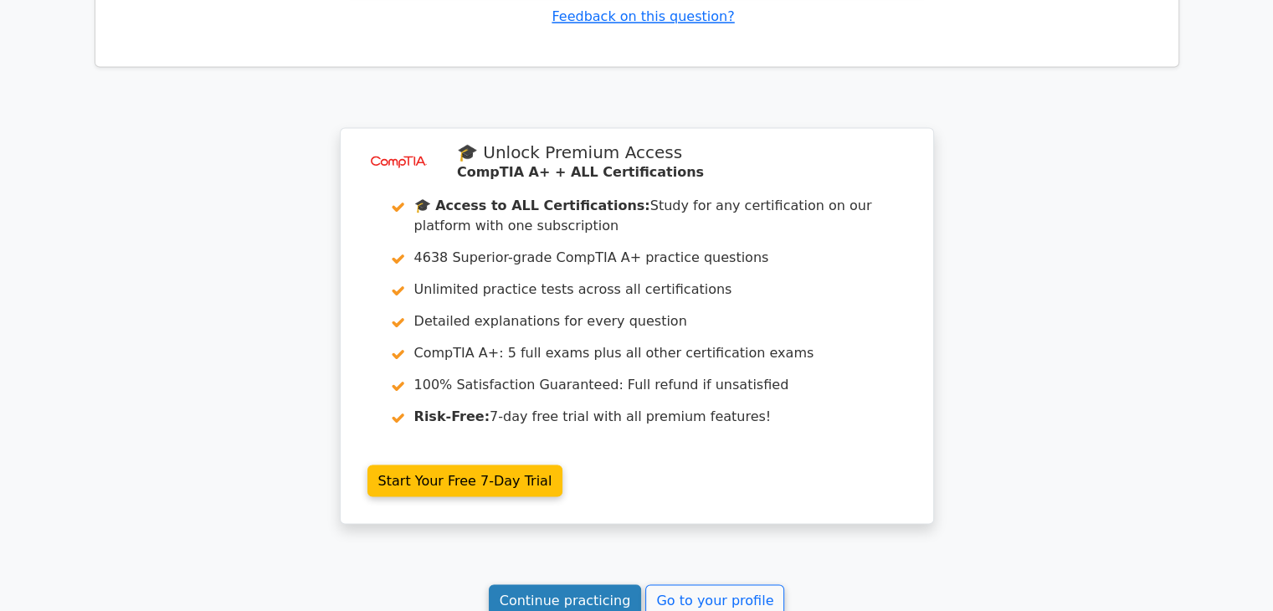
click at [583, 584] on link "Continue practicing" at bounding box center [565, 600] width 153 height 32
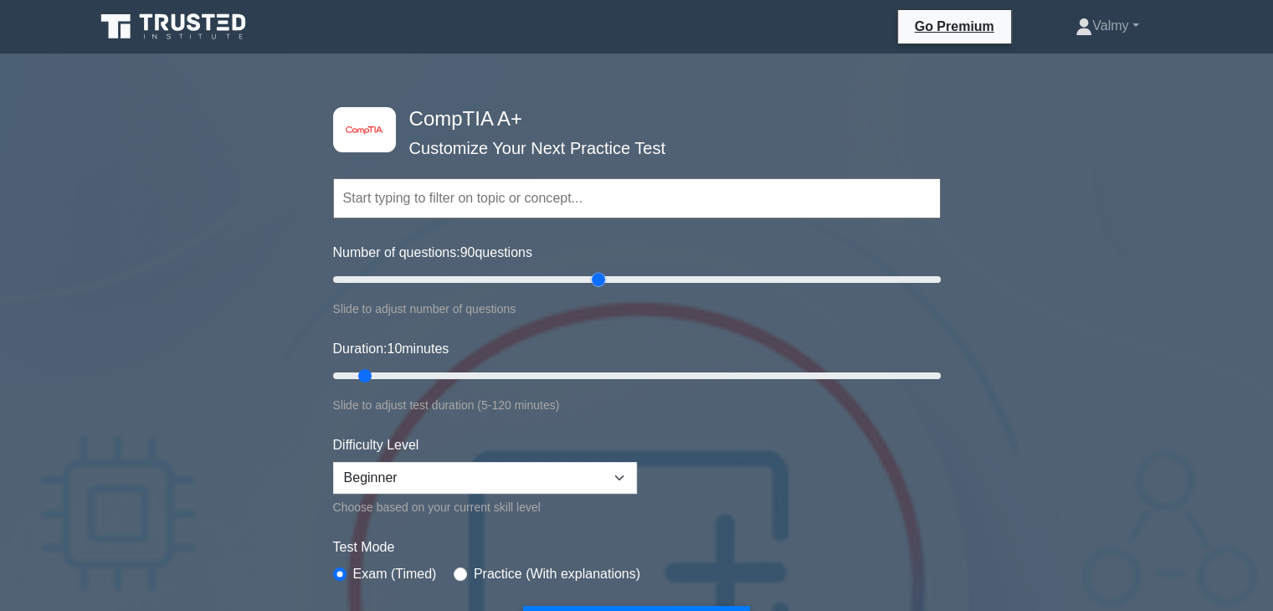
drag, startPoint x: 357, startPoint y: 282, endPoint x: 603, endPoint y: 288, distance: 245.3
type input "90"
click at [603, 288] on input "Number of questions: 90 questions" at bounding box center [637, 280] width 608 height 20
drag, startPoint x: 368, startPoint y: 372, endPoint x: 619, endPoint y: 376, distance: 251.1
type input "60"
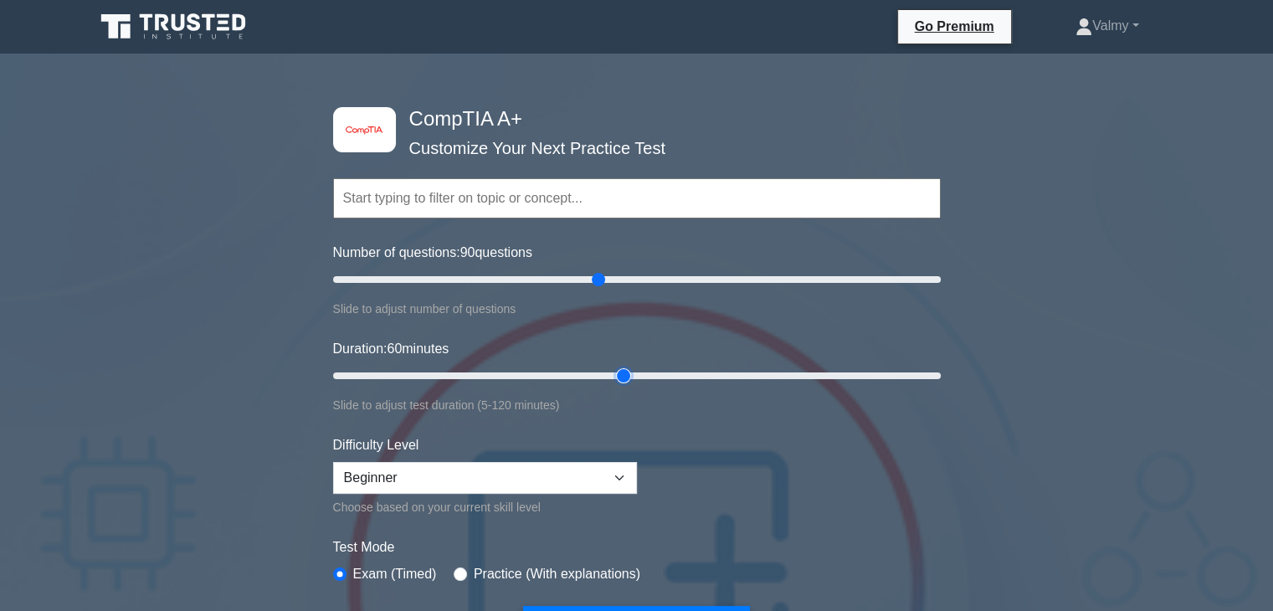
click at [619, 376] on input "Duration: 60 minutes" at bounding box center [637, 376] width 608 height 20
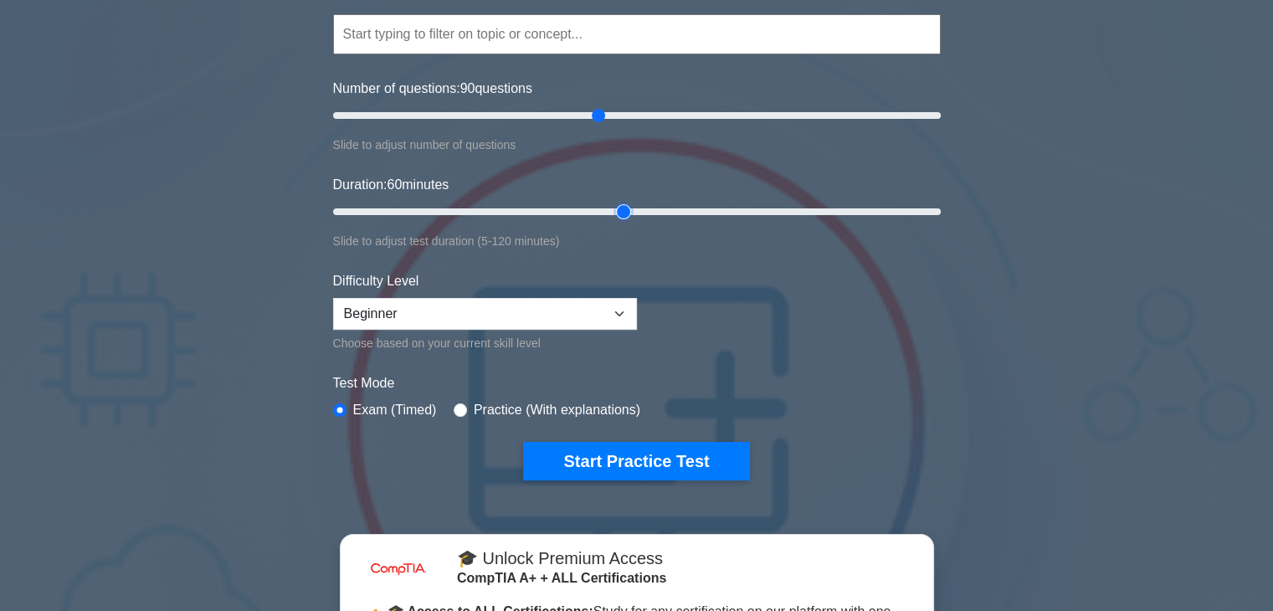
scroll to position [167, 0]
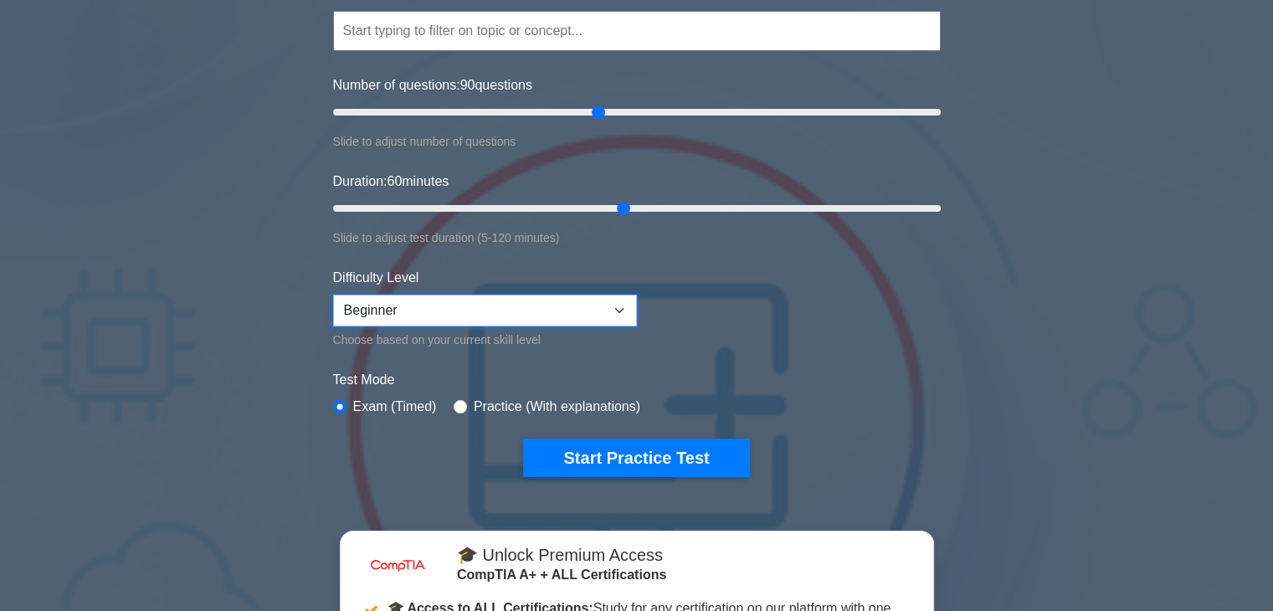
click at [545, 315] on select "Beginner Intermediate Expert" at bounding box center [485, 311] width 304 height 32
click at [333, 295] on select "Beginner Intermediate Expert" at bounding box center [485, 311] width 304 height 32
click at [454, 408] on input "radio" at bounding box center [460, 406] width 13 height 13
radio input "true"
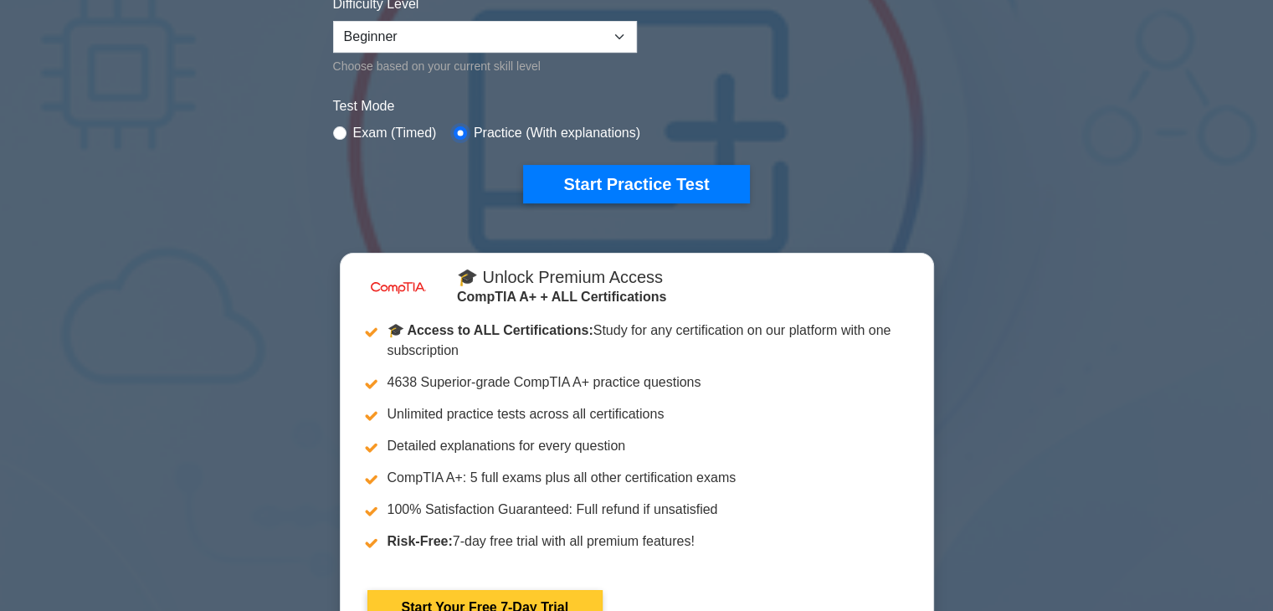
scroll to position [335, 0]
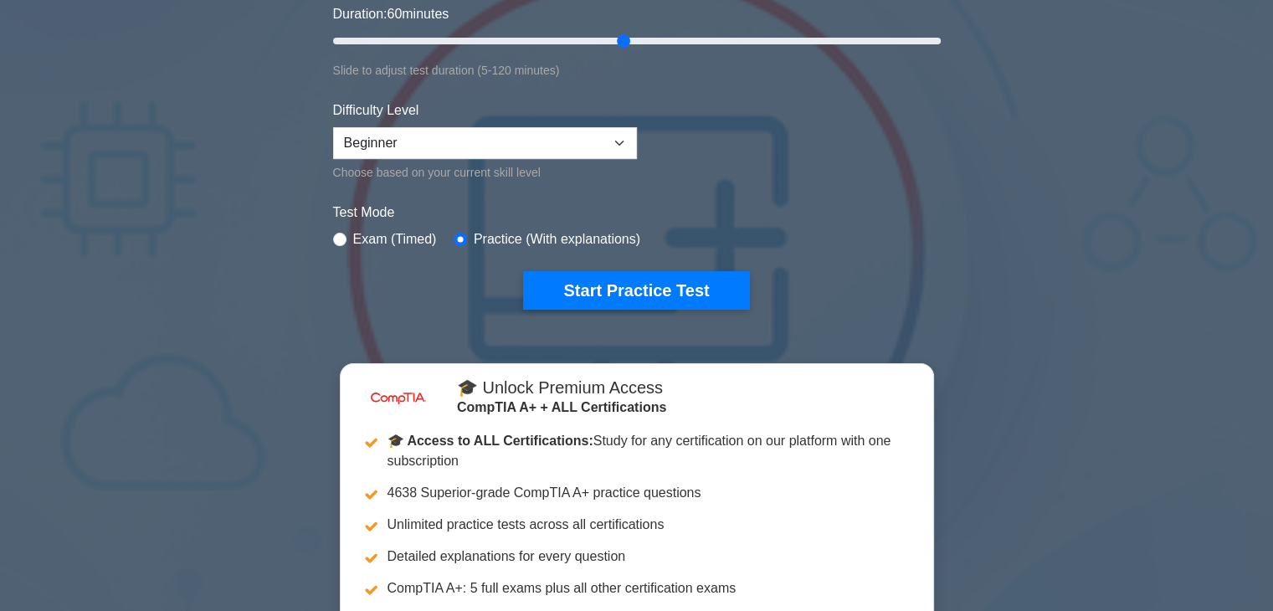
click at [382, 239] on label "Exam (Timed)" at bounding box center [395, 239] width 84 height 20
click at [333, 231] on div "Exam (Timed)" at bounding box center [385, 239] width 104 height 20
click at [339, 239] on input "radio" at bounding box center [339, 239] width 13 height 13
radio input "true"
click at [454, 236] on input "radio" at bounding box center [460, 239] width 13 height 13
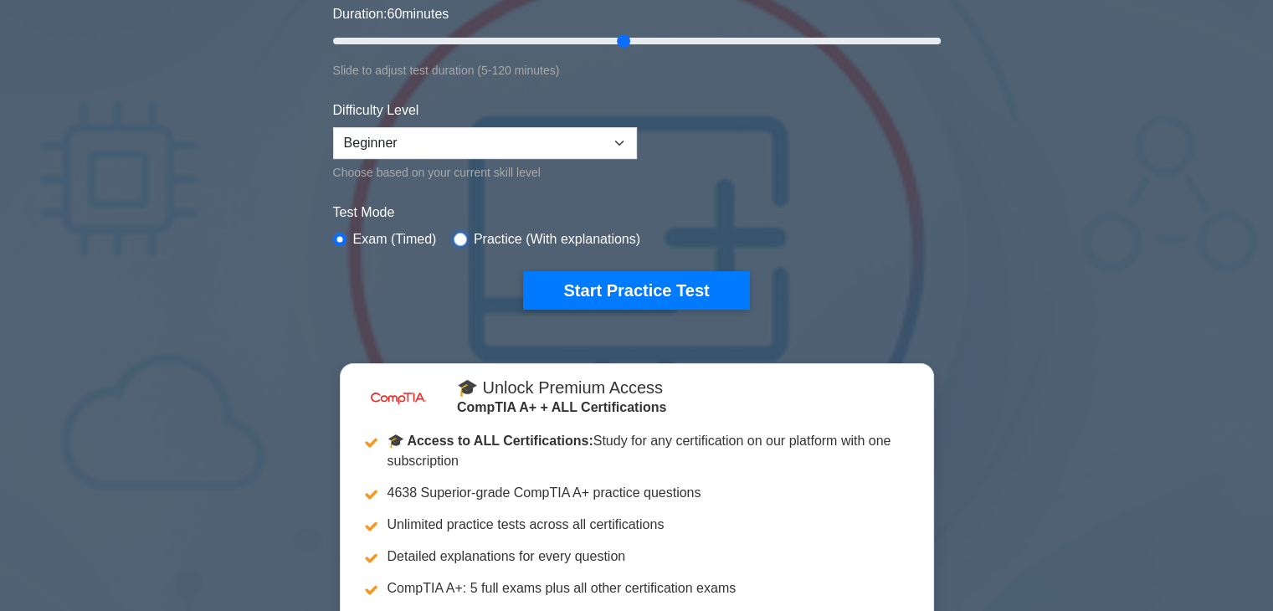
radio input "true"
click at [358, 234] on label "Exam (Timed)" at bounding box center [395, 239] width 84 height 20
click at [345, 236] on input "radio" at bounding box center [339, 239] width 13 height 13
radio input "true"
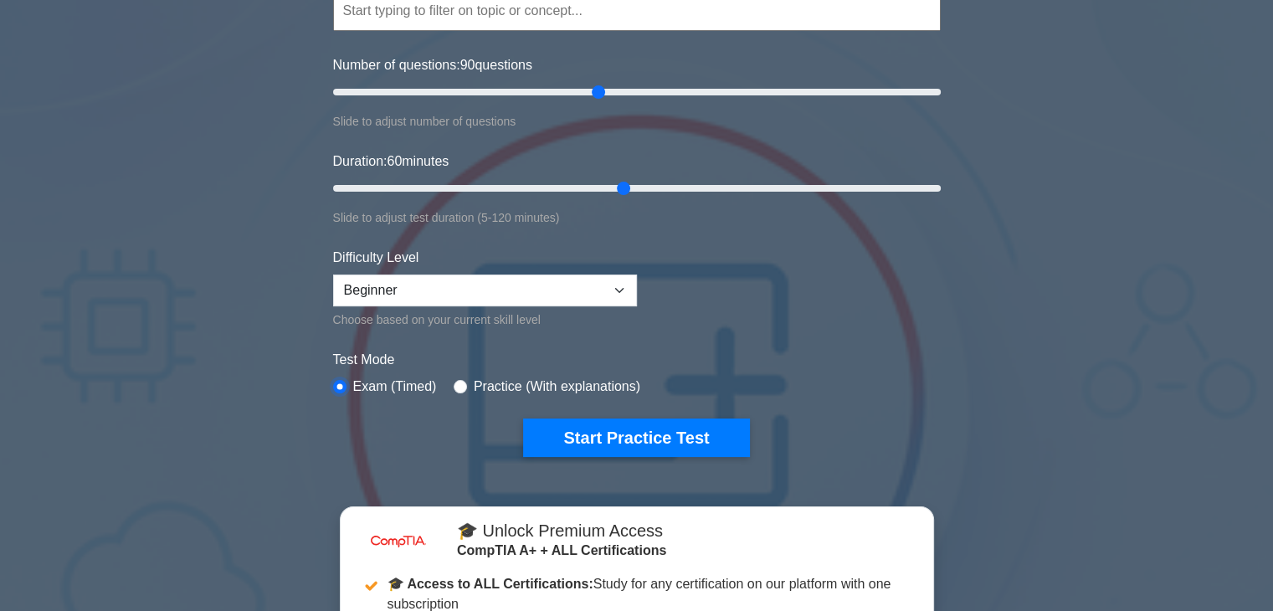
scroll to position [0, 0]
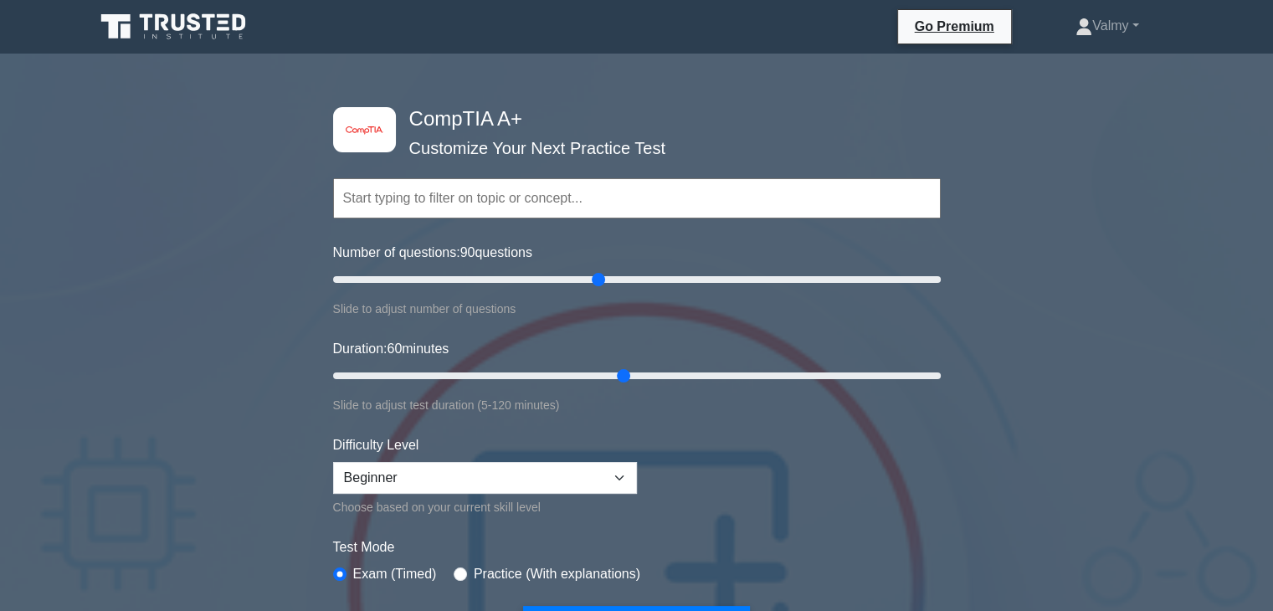
click at [447, 208] on input "text" at bounding box center [637, 198] width 608 height 40
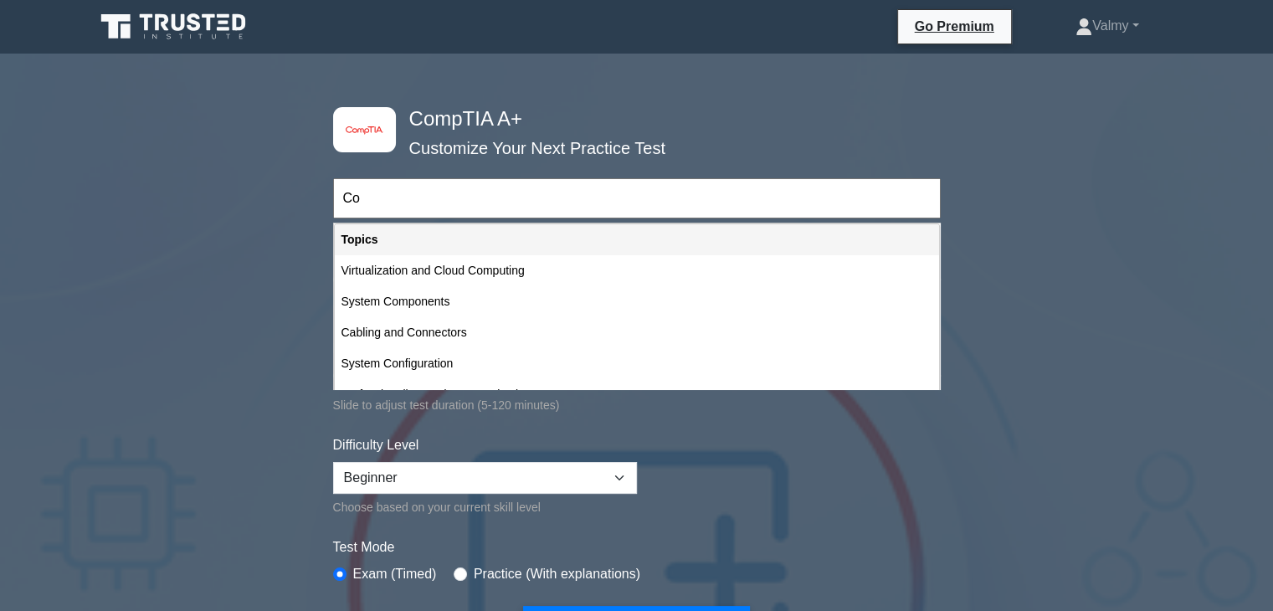
type input "C"
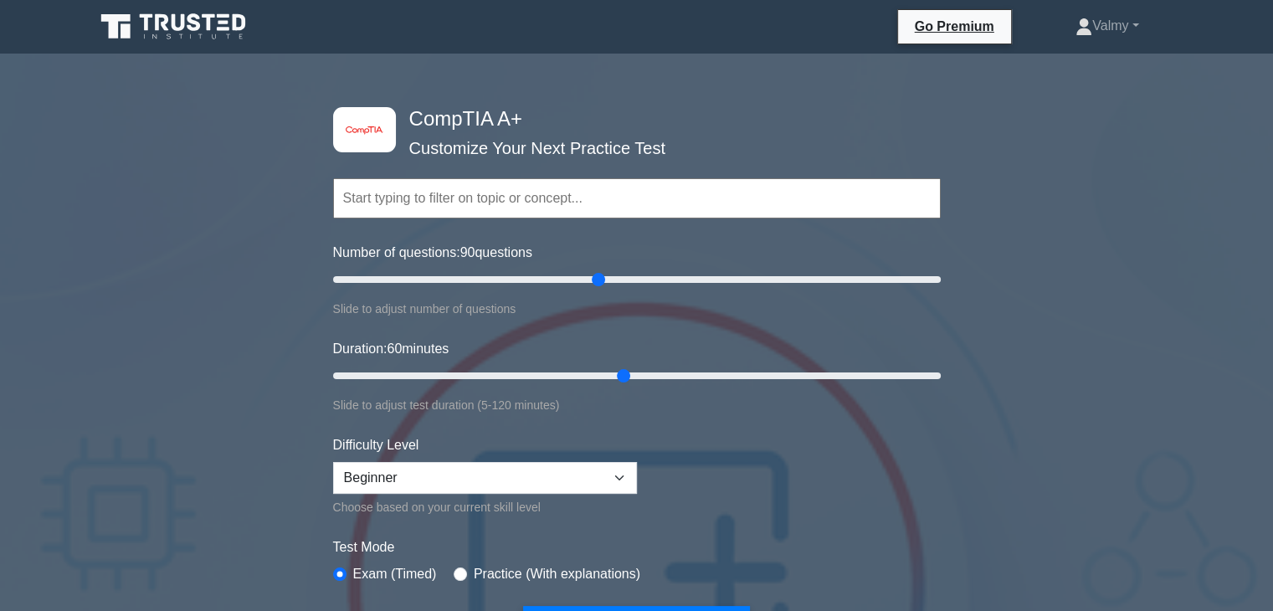
paste input "Mobile Devices"
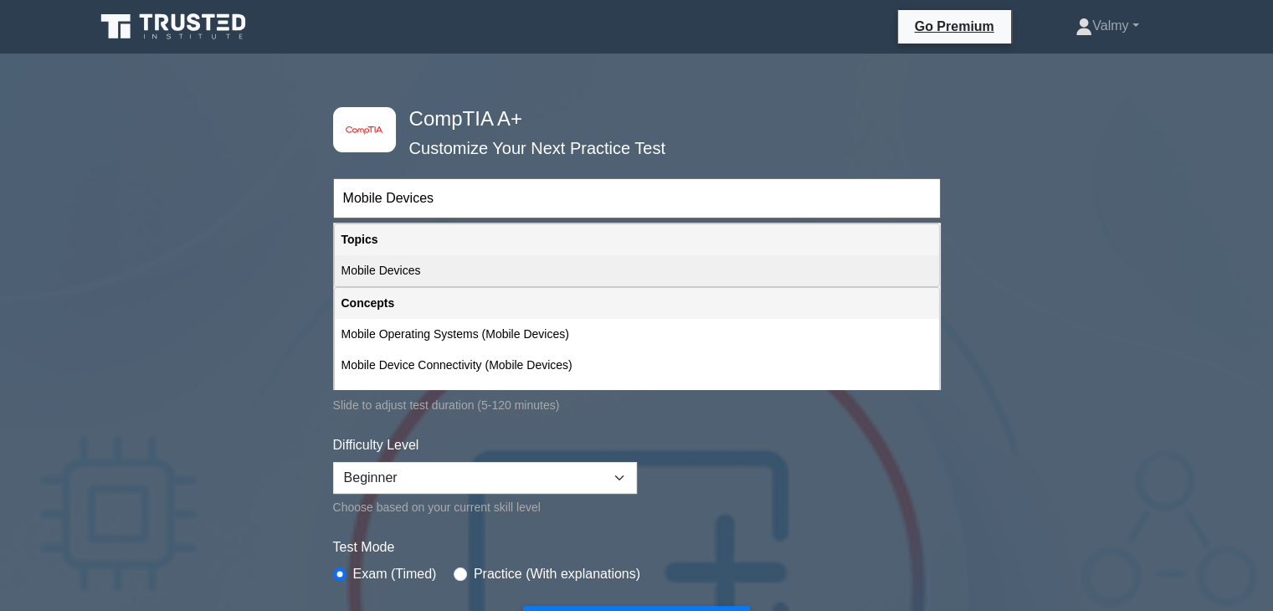
click at [419, 269] on div "Mobile Devices" at bounding box center [637, 270] width 604 height 31
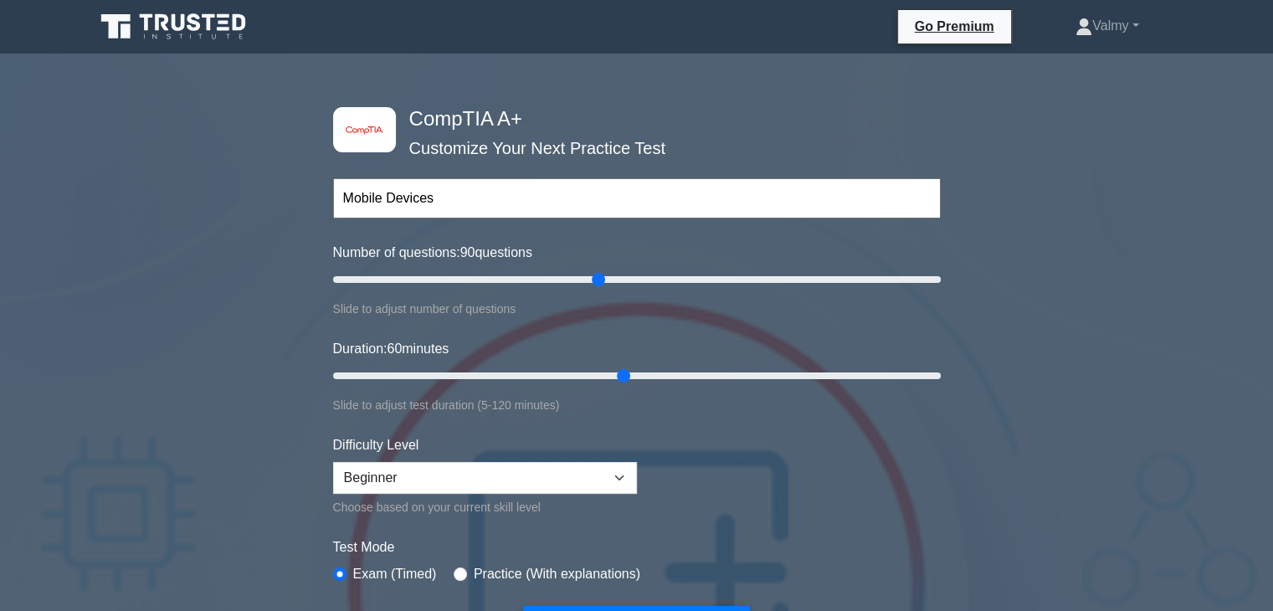
click at [447, 198] on input "Mobile Devices" at bounding box center [637, 198] width 608 height 40
click at [521, 195] on input "Mobile Devices," at bounding box center [637, 198] width 608 height 40
paste input "Networking"
paste input "Hardware"
paste input "Virtualization and Cloud Computing"
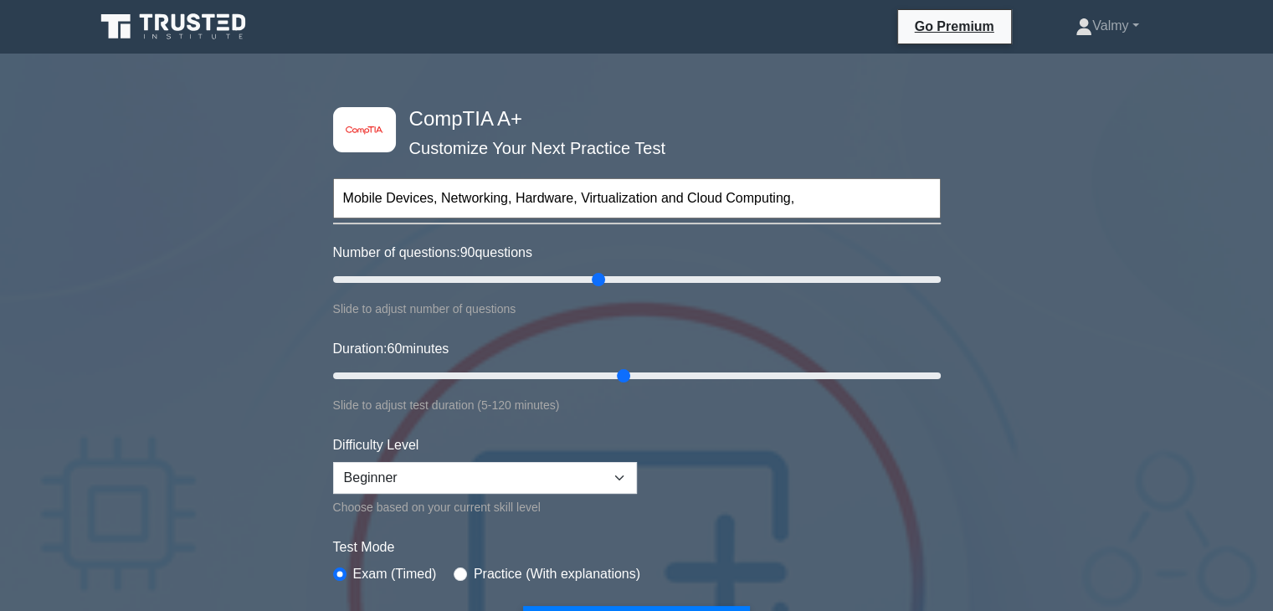
paste input "Hardware and Network Troubleshooting"
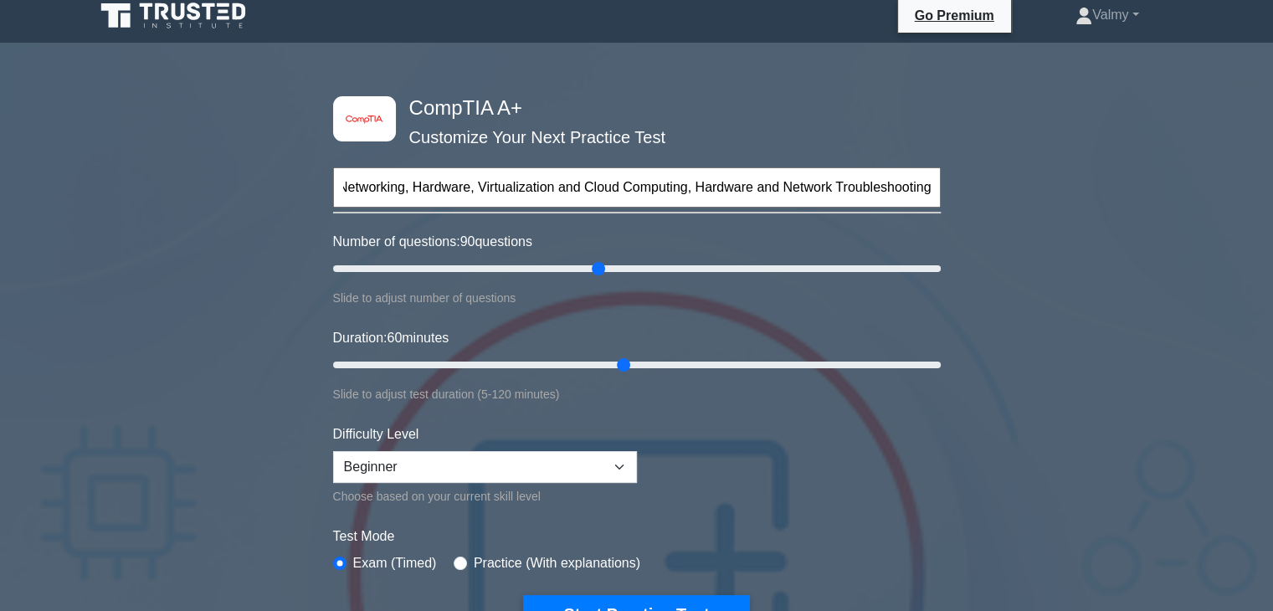
scroll to position [167, 0]
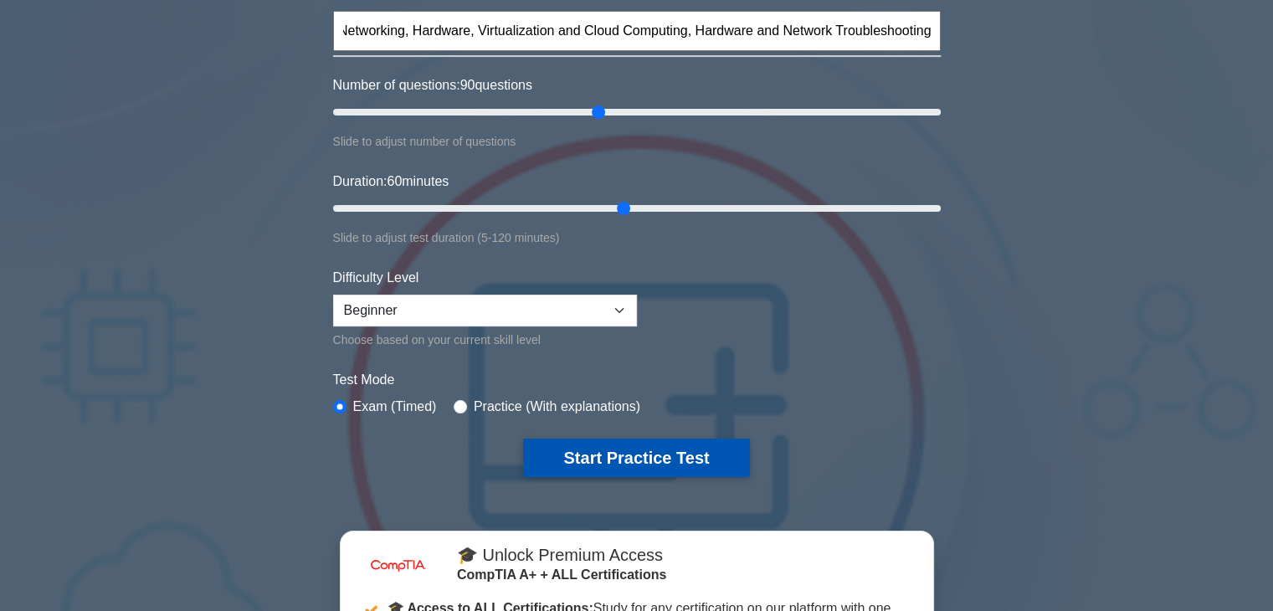
type input "Mobile Devices, Networking, Hardware, Virtualization and Cloud Computing, Hardw…"
click at [626, 461] on button "Start Practice Test" at bounding box center [636, 458] width 226 height 39
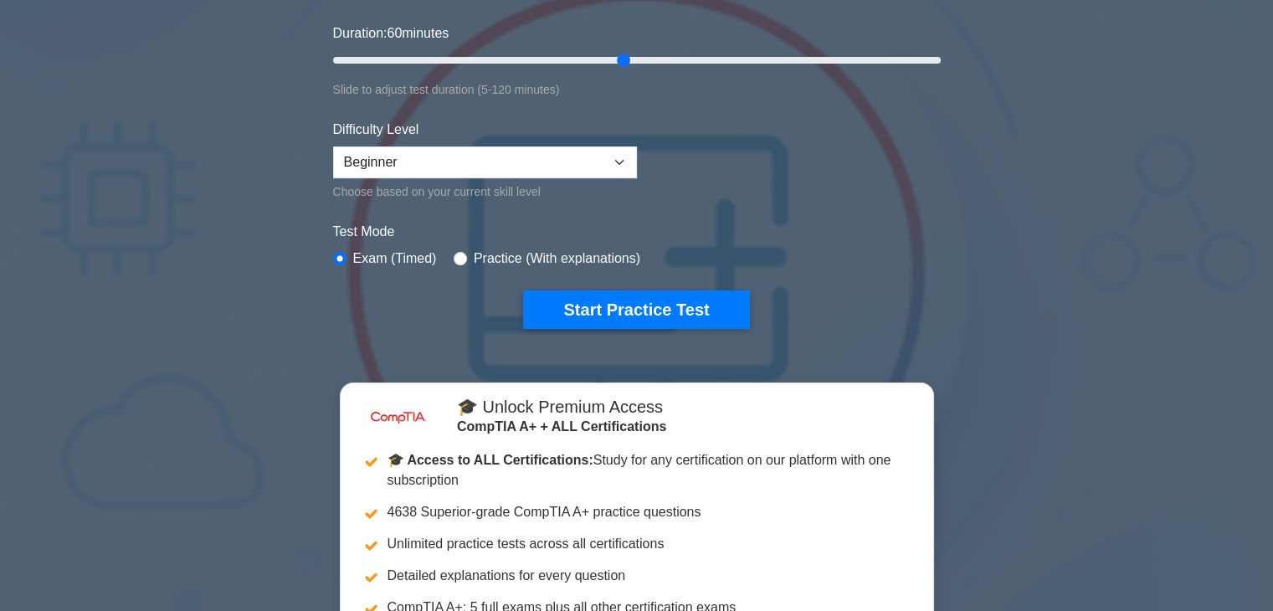
scroll to position [419, 0]
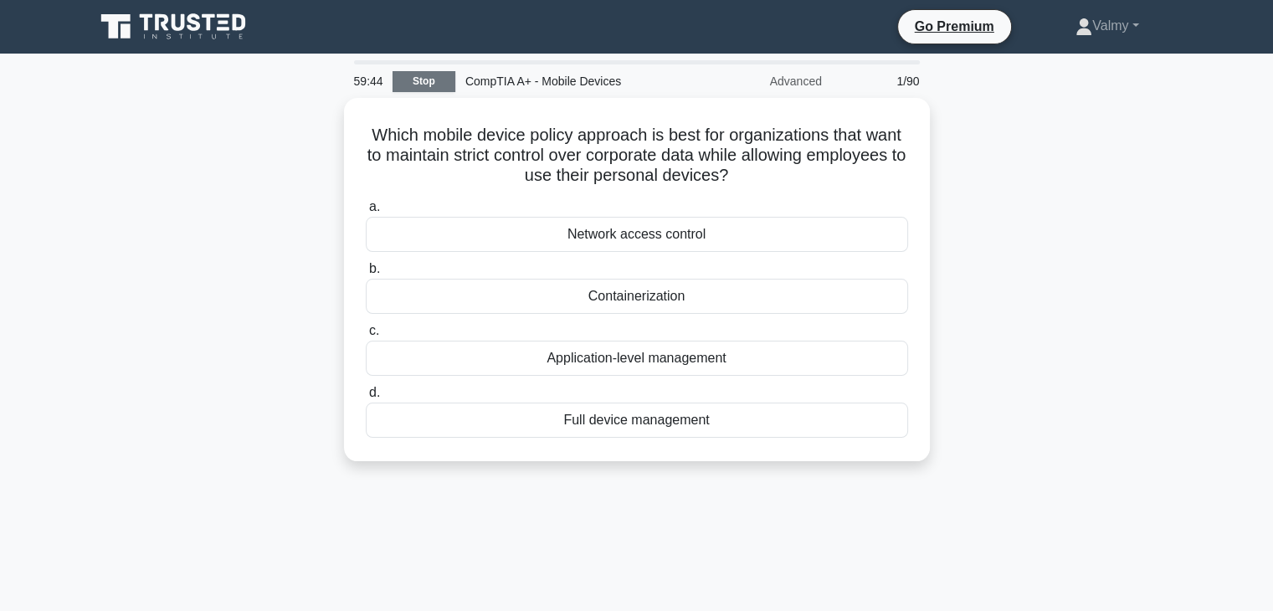
click at [442, 81] on link "Stop" at bounding box center [424, 81] width 63 height 21
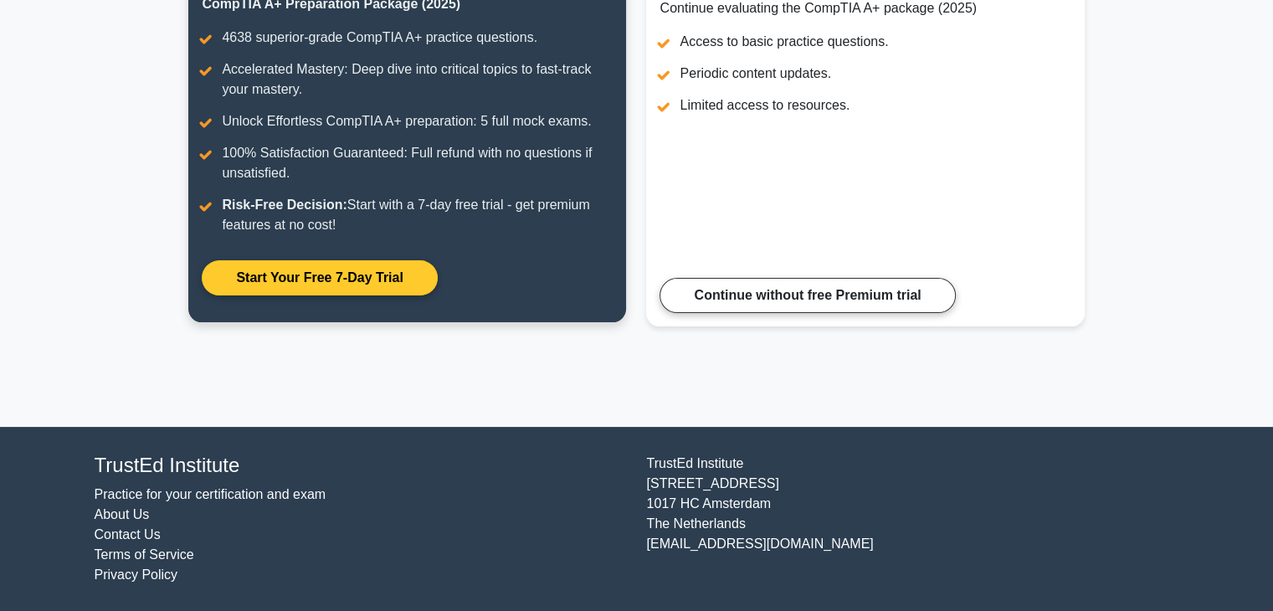
scroll to position [13, 0]
